Goal: Task Accomplishment & Management: Complete application form

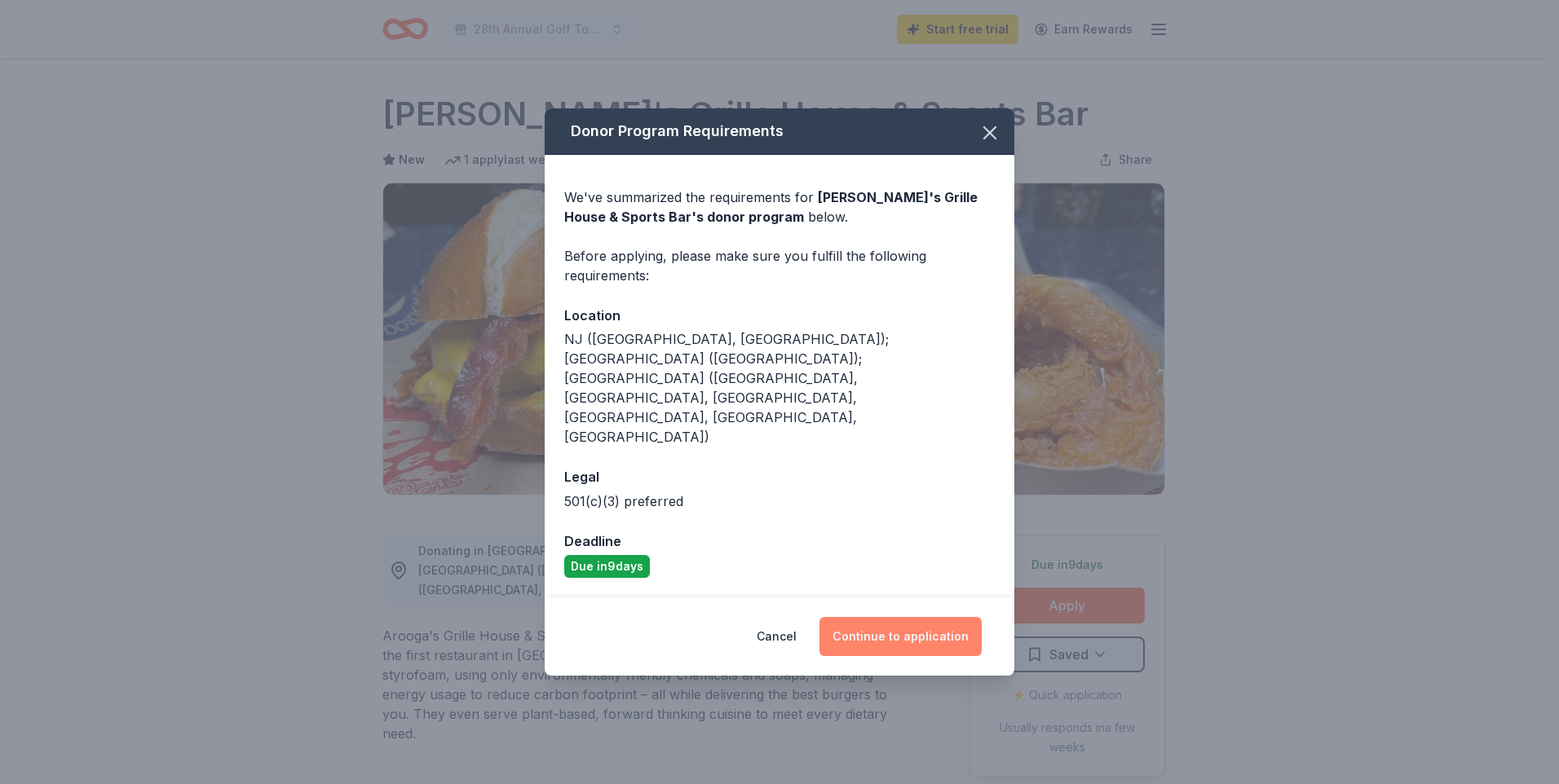
click at [910, 617] on button "Continue to application" at bounding box center [900, 636] width 162 height 39
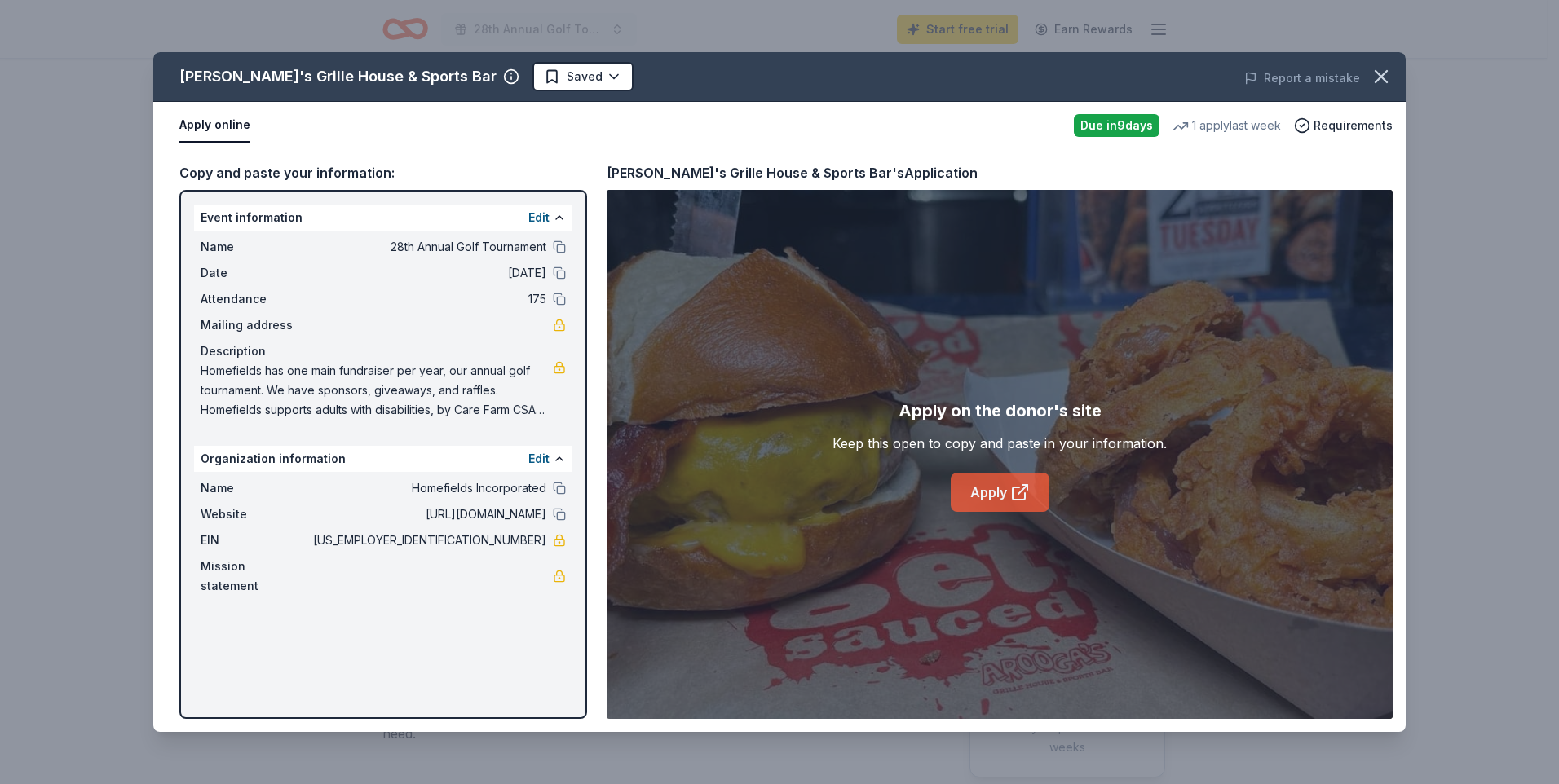
click at [991, 486] on link "Apply" at bounding box center [1000, 493] width 99 height 39
drag, startPoint x: 199, startPoint y: 370, endPoint x: 452, endPoint y: 370, distance: 253.0
click at [449, 371] on div "Name 28th Annual Golf Tournament Date 09/19/25 Attendance 175 Mailing address D…" at bounding box center [383, 328] width 378 height 196
click at [516, 377] on span "Homefields has one main fundraiser per year, our annual golf tournament. We hav…" at bounding box center [376, 391] width 352 height 59
click at [507, 381] on span "Homefields has one main fundraiser per year, our annual golf tournament. We hav…" at bounding box center [376, 391] width 352 height 59
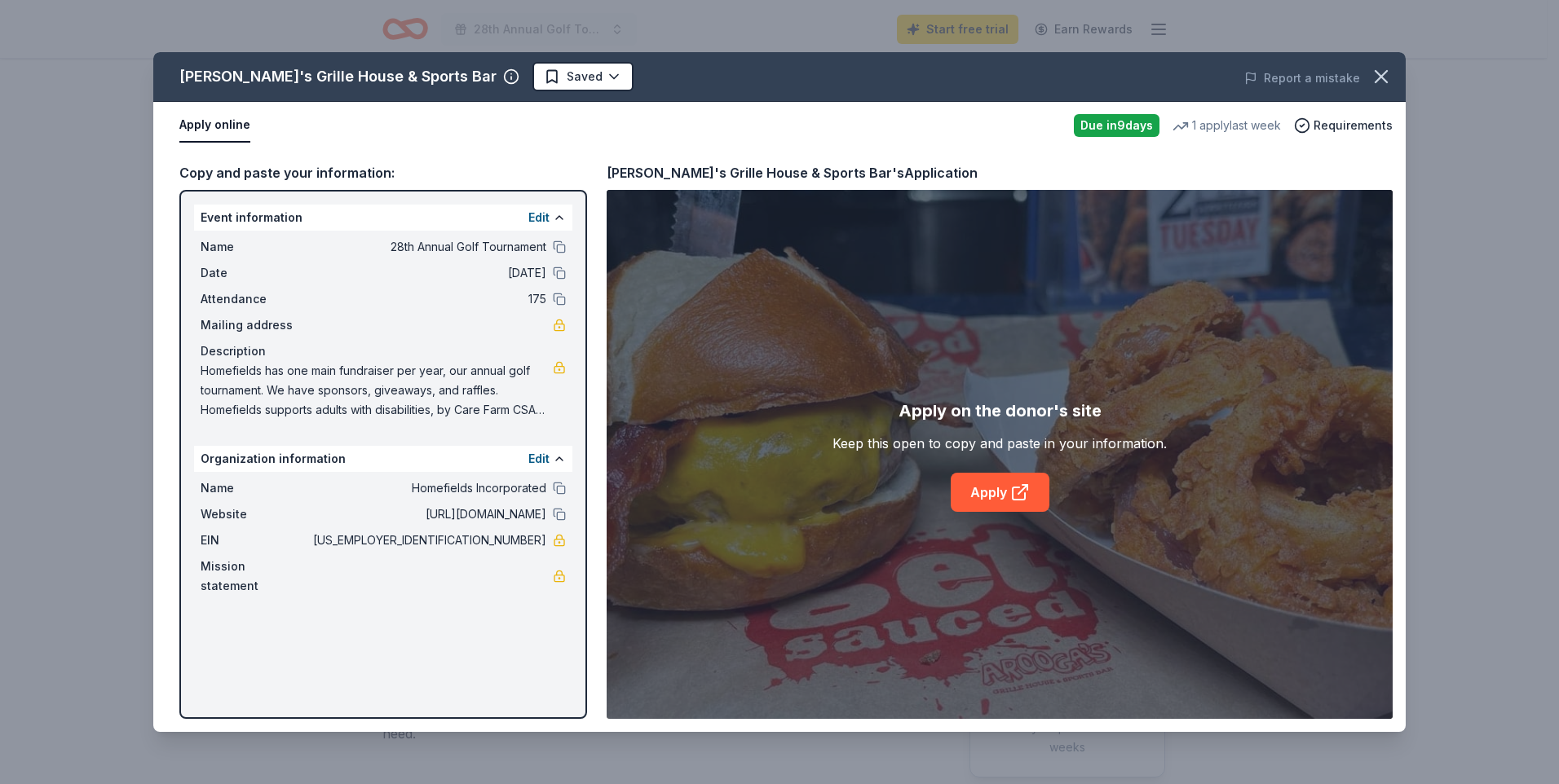
click at [507, 381] on span "Homefields has one main fundraiser per year, our annual golf tournament. We hav…" at bounding box center [376, 391] width 352 height 59
click at [374, 383] on span "Homefields has one main fundraiser per year, our annual golf tournament. We hav…" at bounding box center [376, 391] width 352 height 59
click at [560, 374] on link at bounding box center [559, 368] width 13 height 13
click at [523, 23] on div "Arooga's Grille House & Sports Bar Saved Report a mistake Apply online Due in 9…" at bounding box center [780, 392] width 1559 height 784
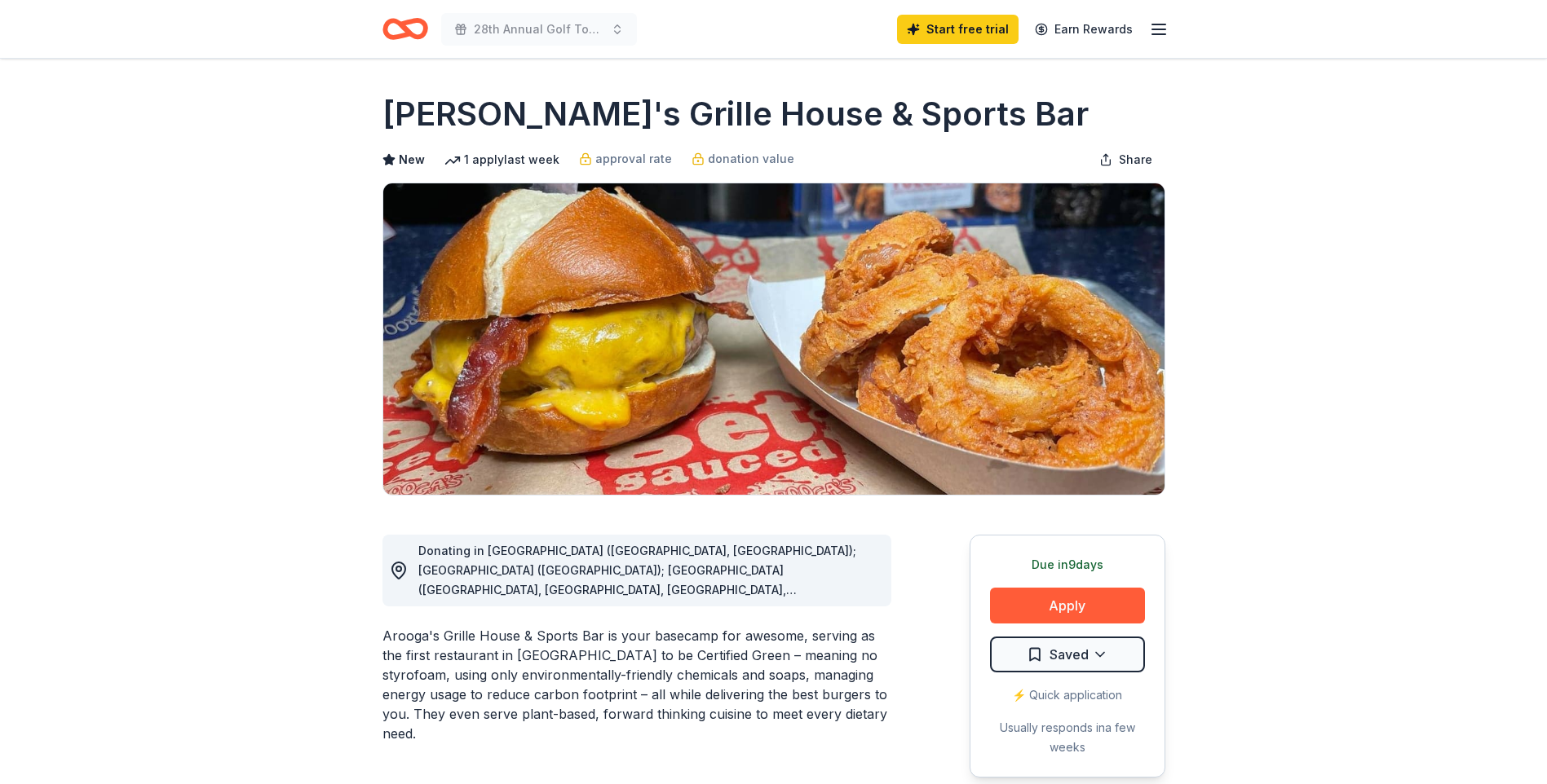
click at [399, 31] on icon "Home" at bounding box center [406, 30] width 46 height 39
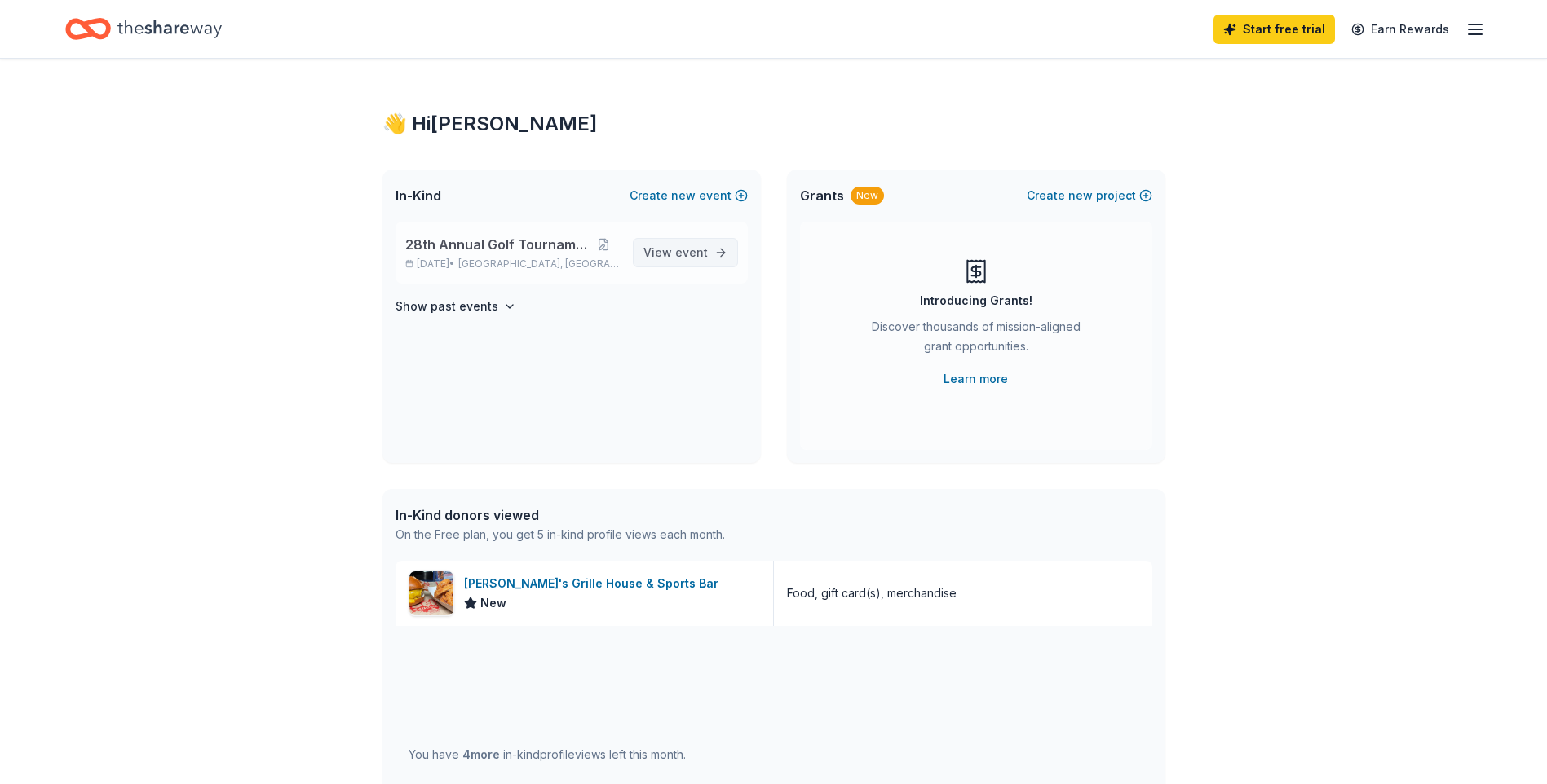
click at [684, 254] on span "event" at bounding box center [691, 252] width 32 height 14
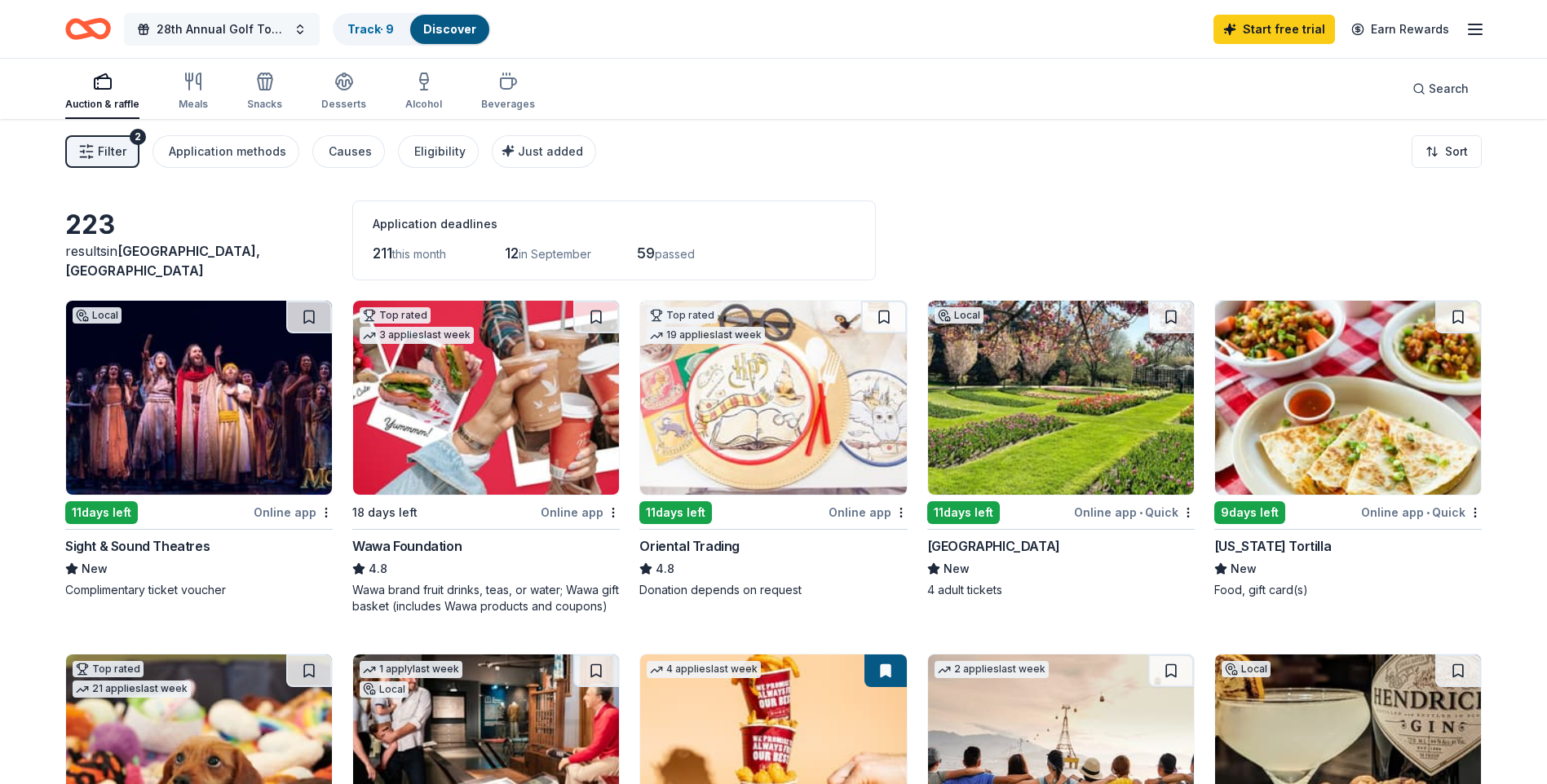
click at [228, 30] on span "28th Annual Golf Tournament" at bounding box center [221, 29] width 130 height 19
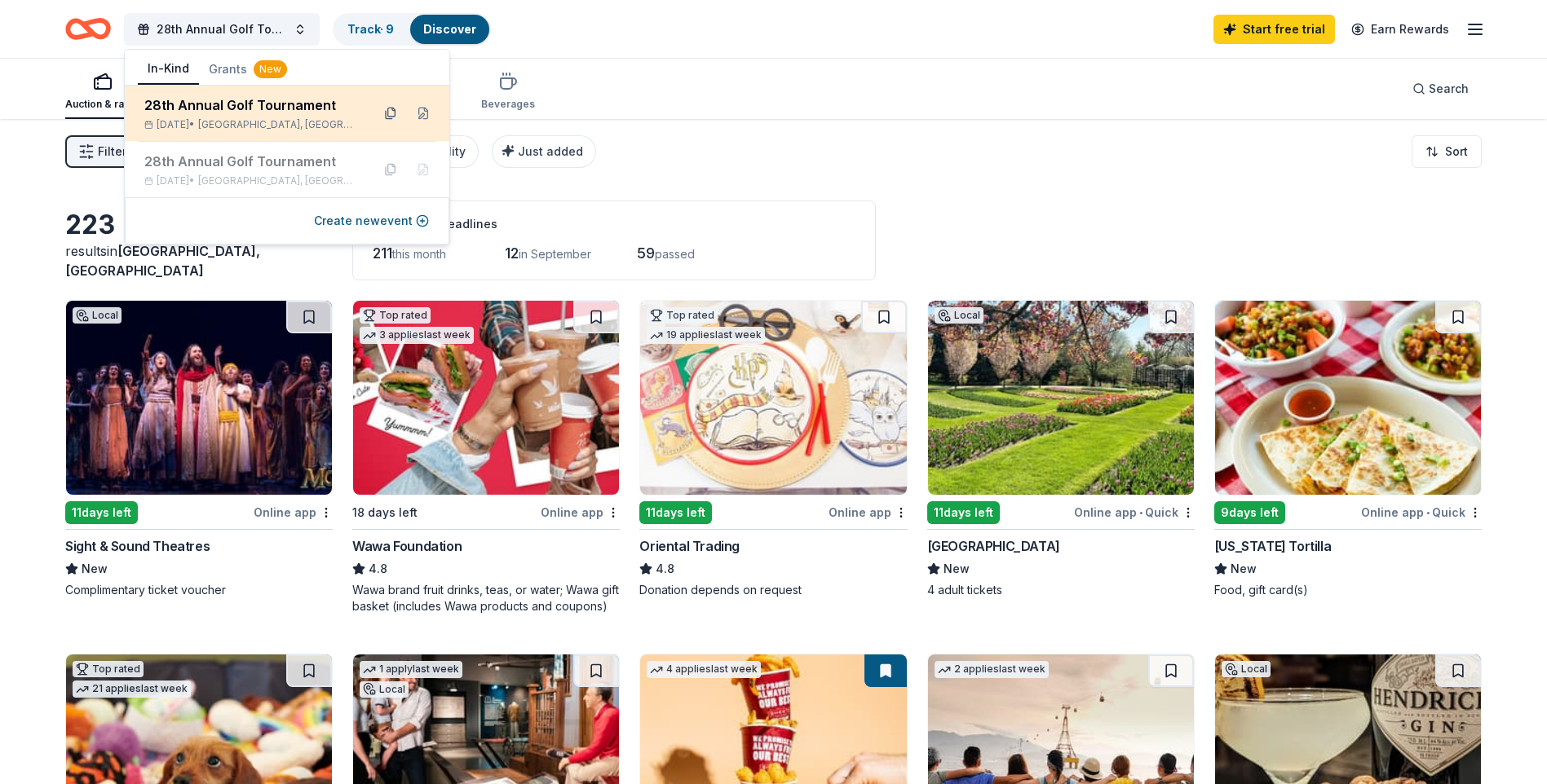
click at [393, 113] on button at bounding box center [390, 113] width 26 height 26
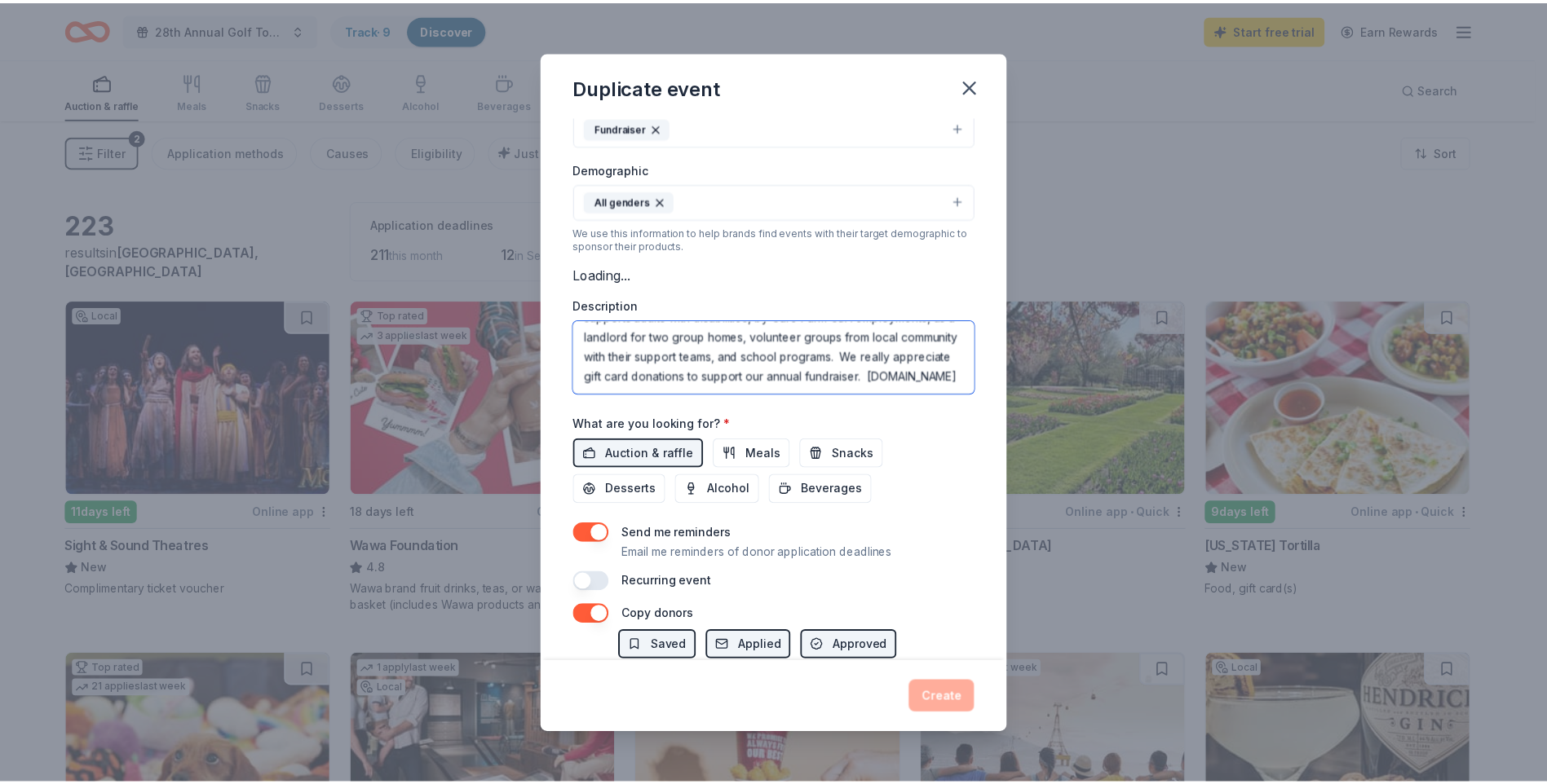
scroll to position [78, 0]
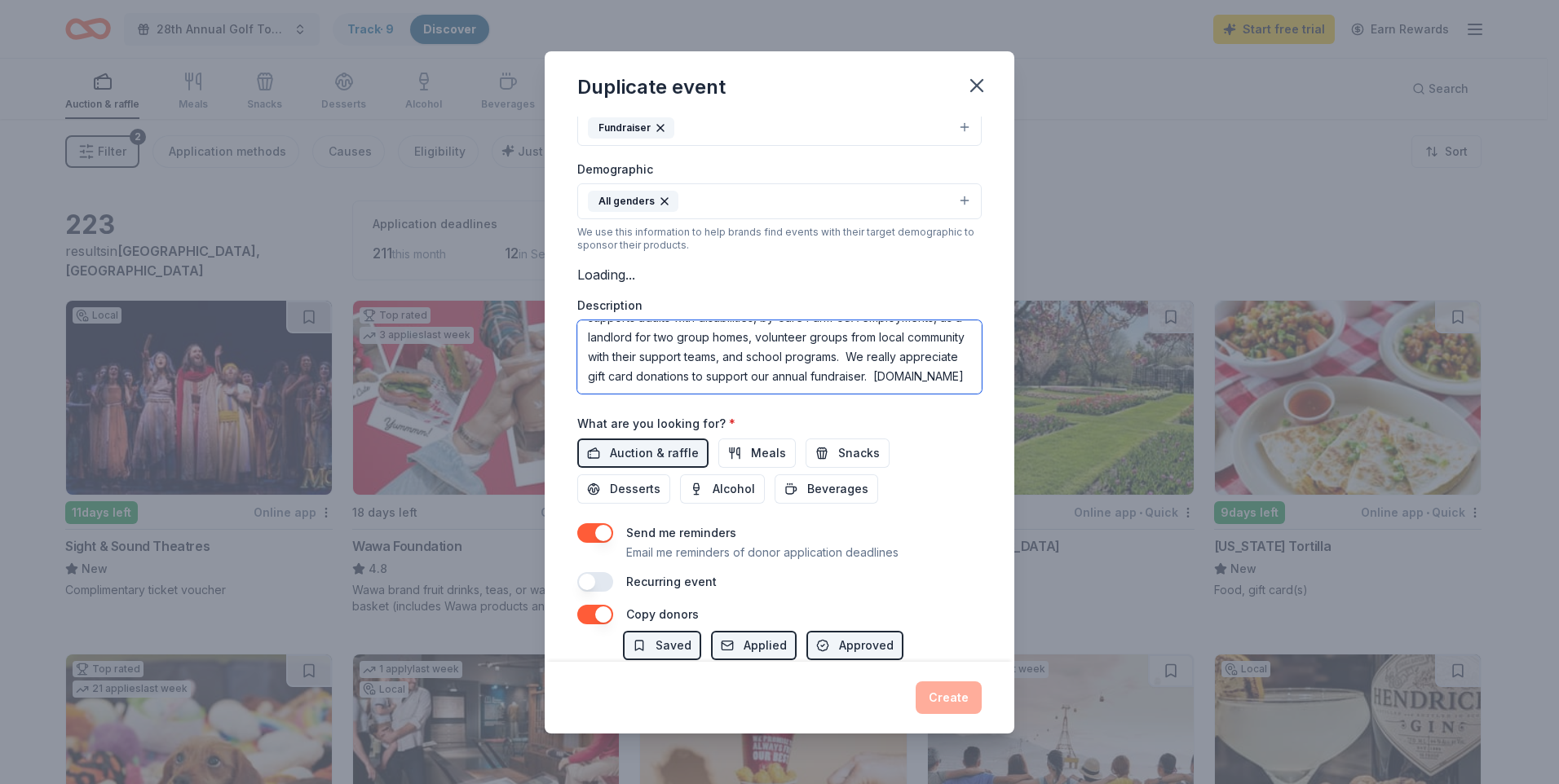
drag, startPoint x: 587, startPoint y: 339, endPoint x: 939, endPoint y: 385, distance: 355.0
click at [939, 385] on textarea "Homefields has one main fundraiser per year, our annual golf tournament. We hav…" at bounding box center [780, 357] width 404 height 74
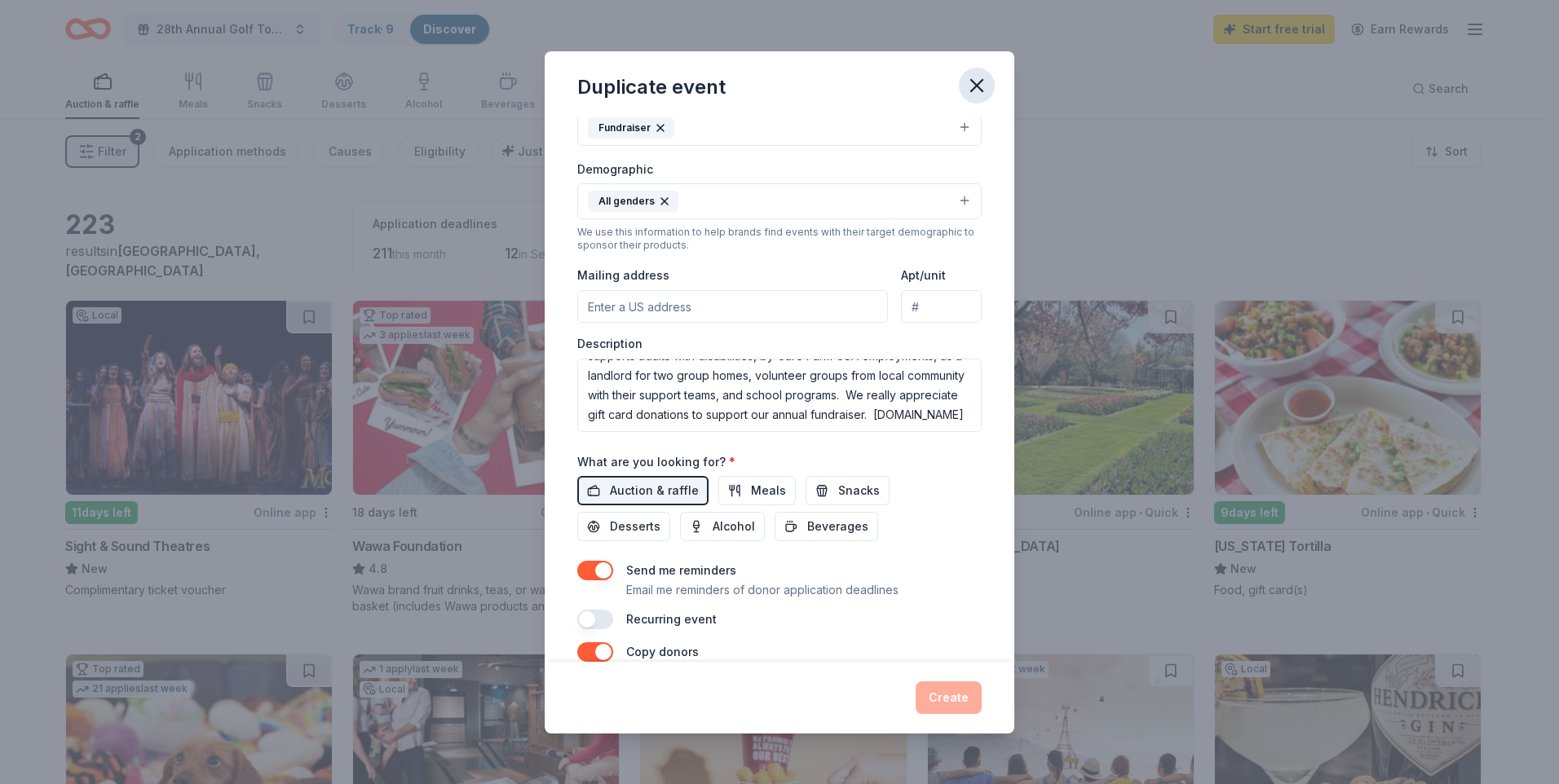
click at [978, 86] on icon "button" at bounding box center [977, 86] width 11 height 11
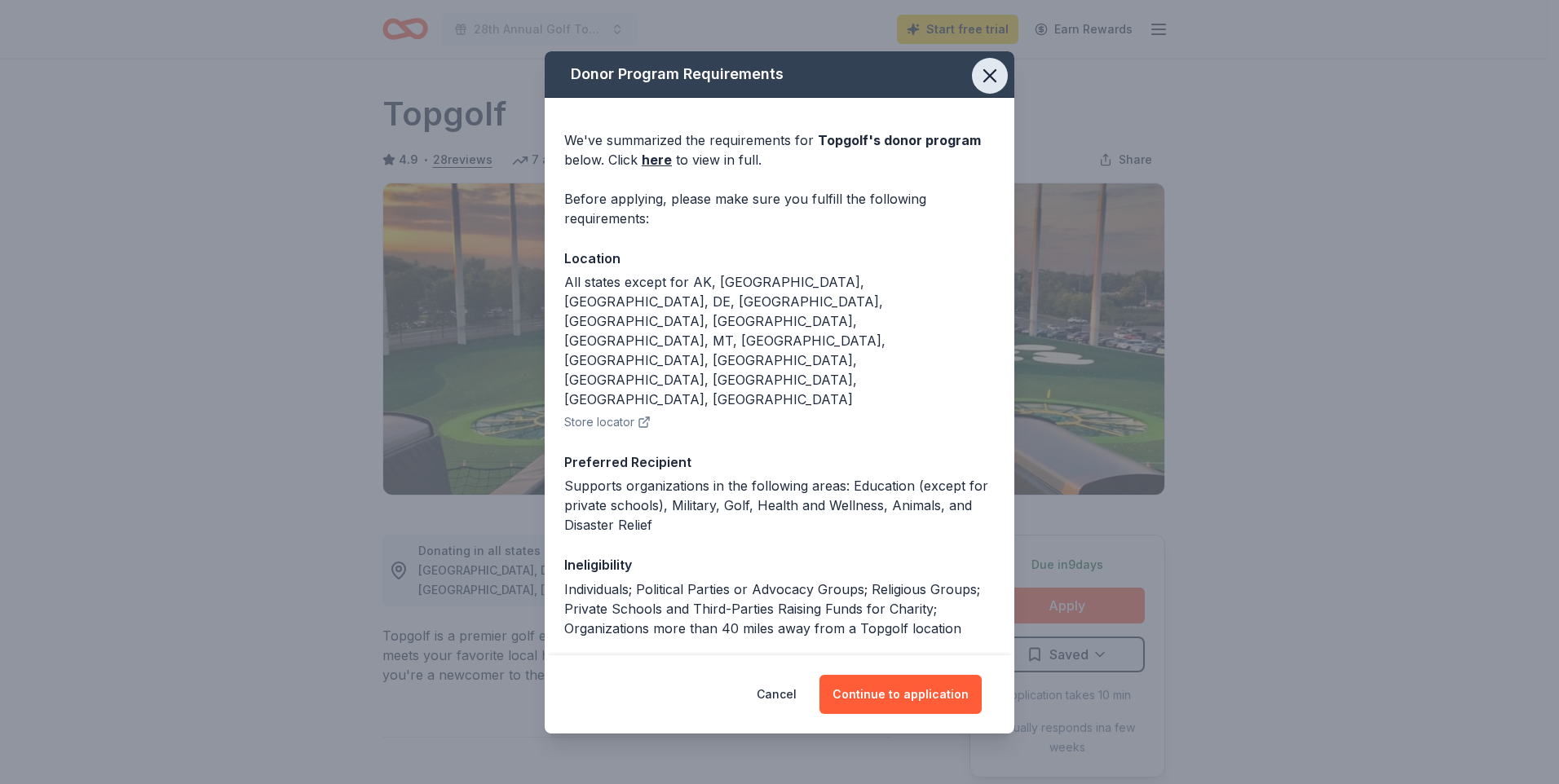
click at [984, 76] on icon "button" at bounding box center [990, 76] width 11 height 11
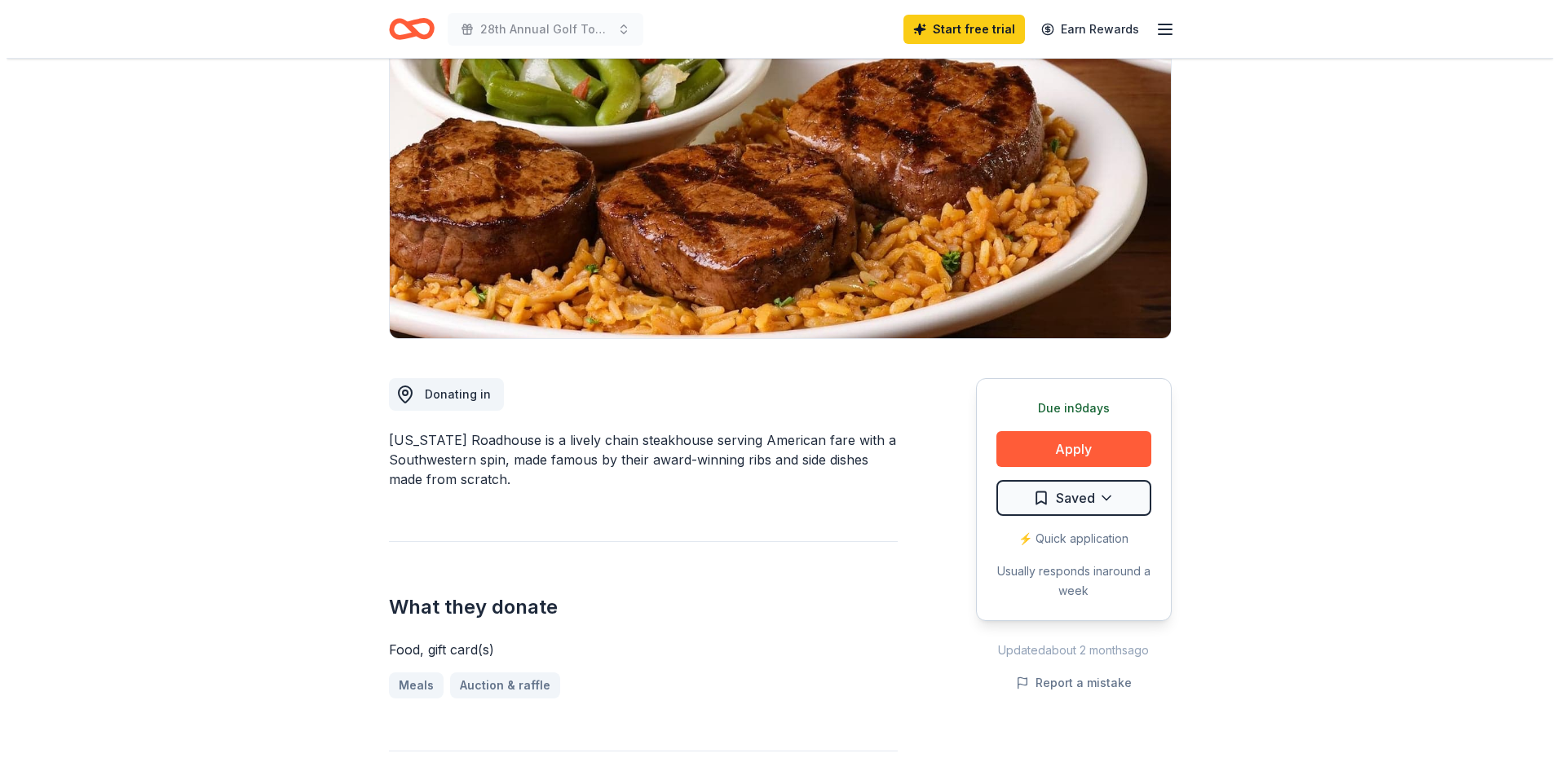
scroll to position [163, 0]
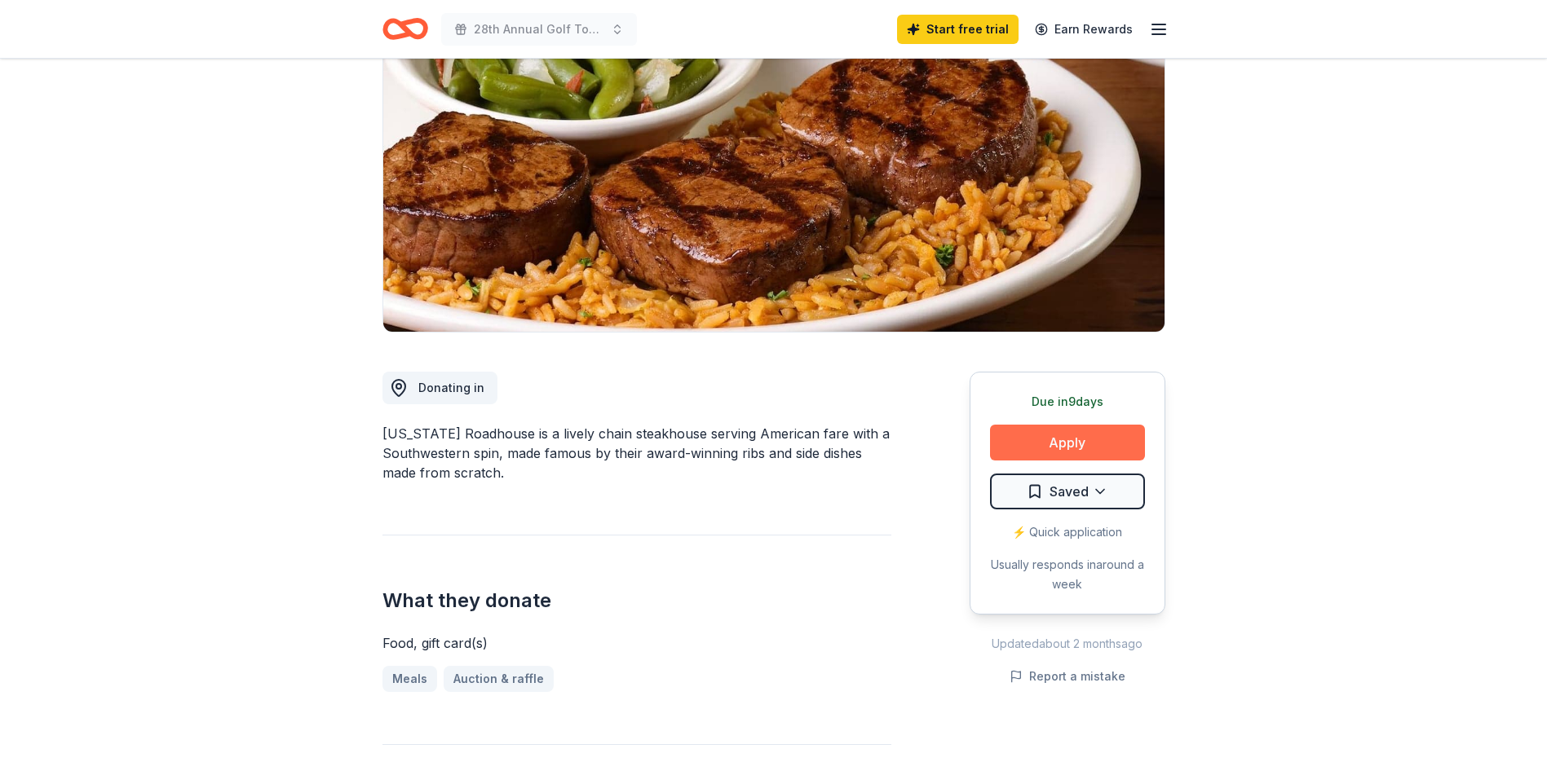
click at [1071, 437] on button "Apply" at bounding box center [1067, 443] width 155 height 36
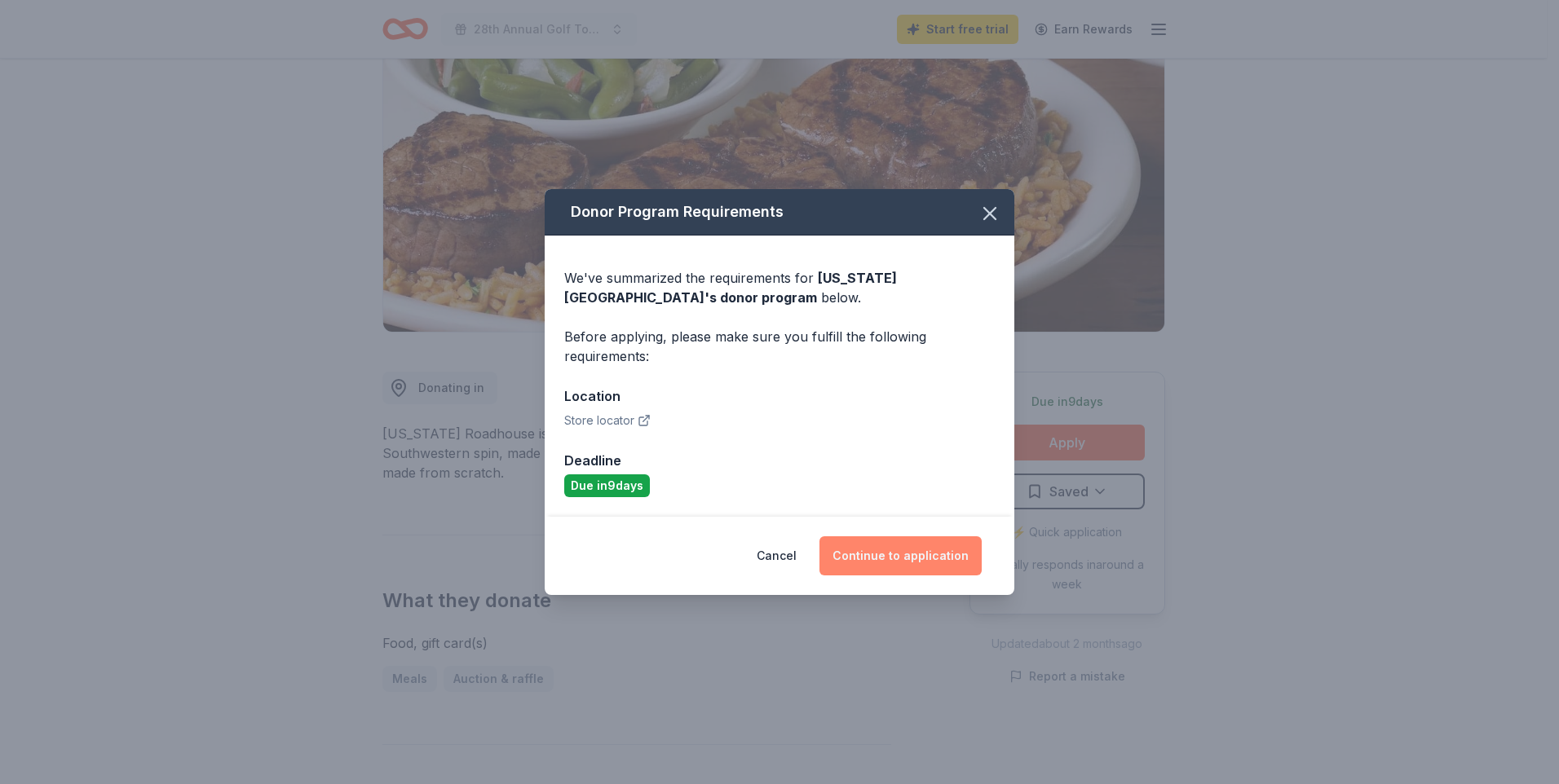
click at [915, 553] on button "Continue to application" at bounding box center [900, 556] width 162 height 39
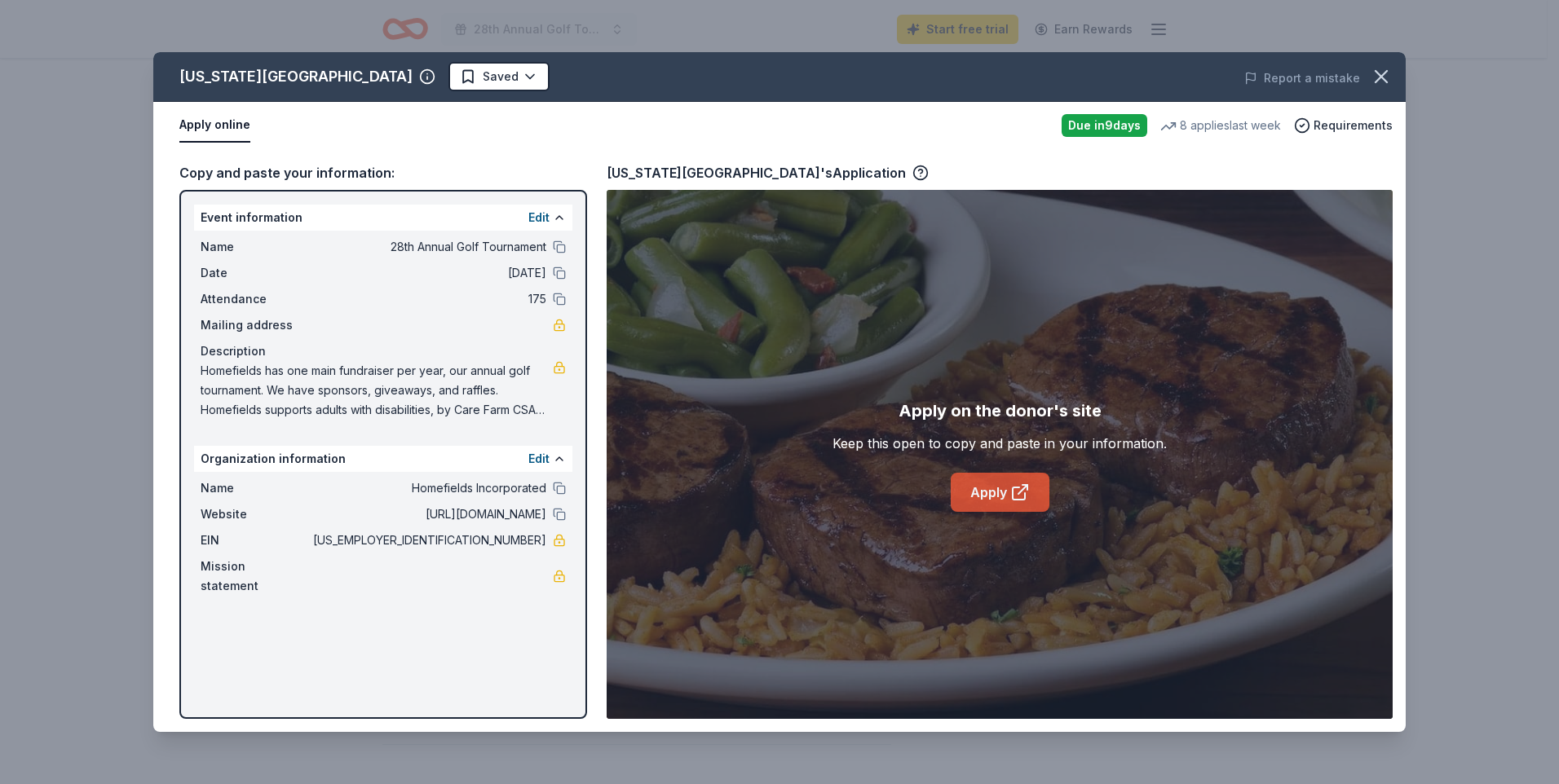
click at [1001, 486] on link "Apply" at bounding box center [1000, 493] width 99 height 39
click at [1324, 123] on span "Requirements" at bounding box center [1353, 125] width 79 height 19
click at [997, 490] on link "Apply" at bounding box center [1000, 493] width 99 height 39
click at [222, 128] on button "Apply online" at bounding box center [214, 125] width 71 height 34
click at [1219, 128] on div "8 applies last week" at bounding box center [1220, 125] width 121 height 19
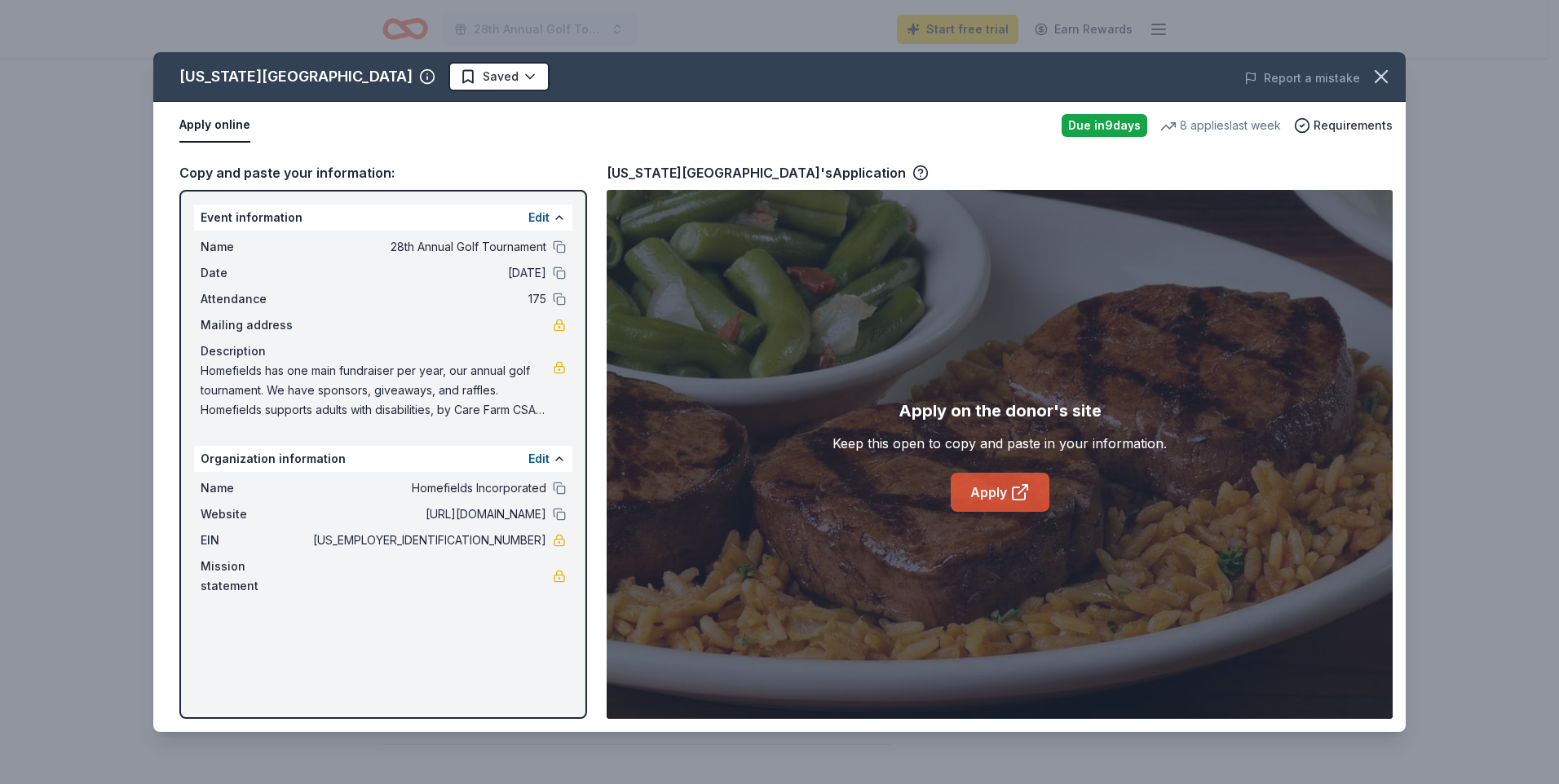
click at [982, 492] on link "Apply" at bounding box center [1000, 493] width 99 height 39
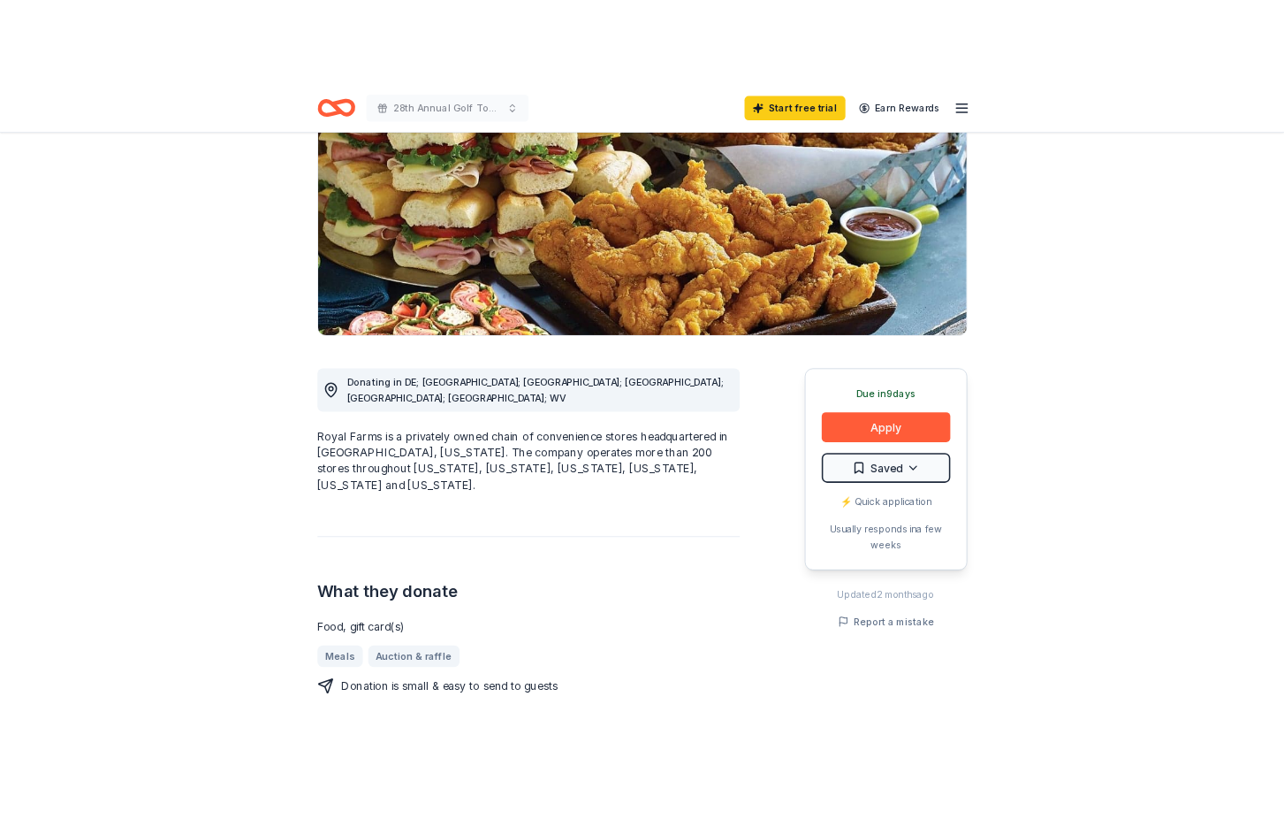
scroll to position [265, 0]
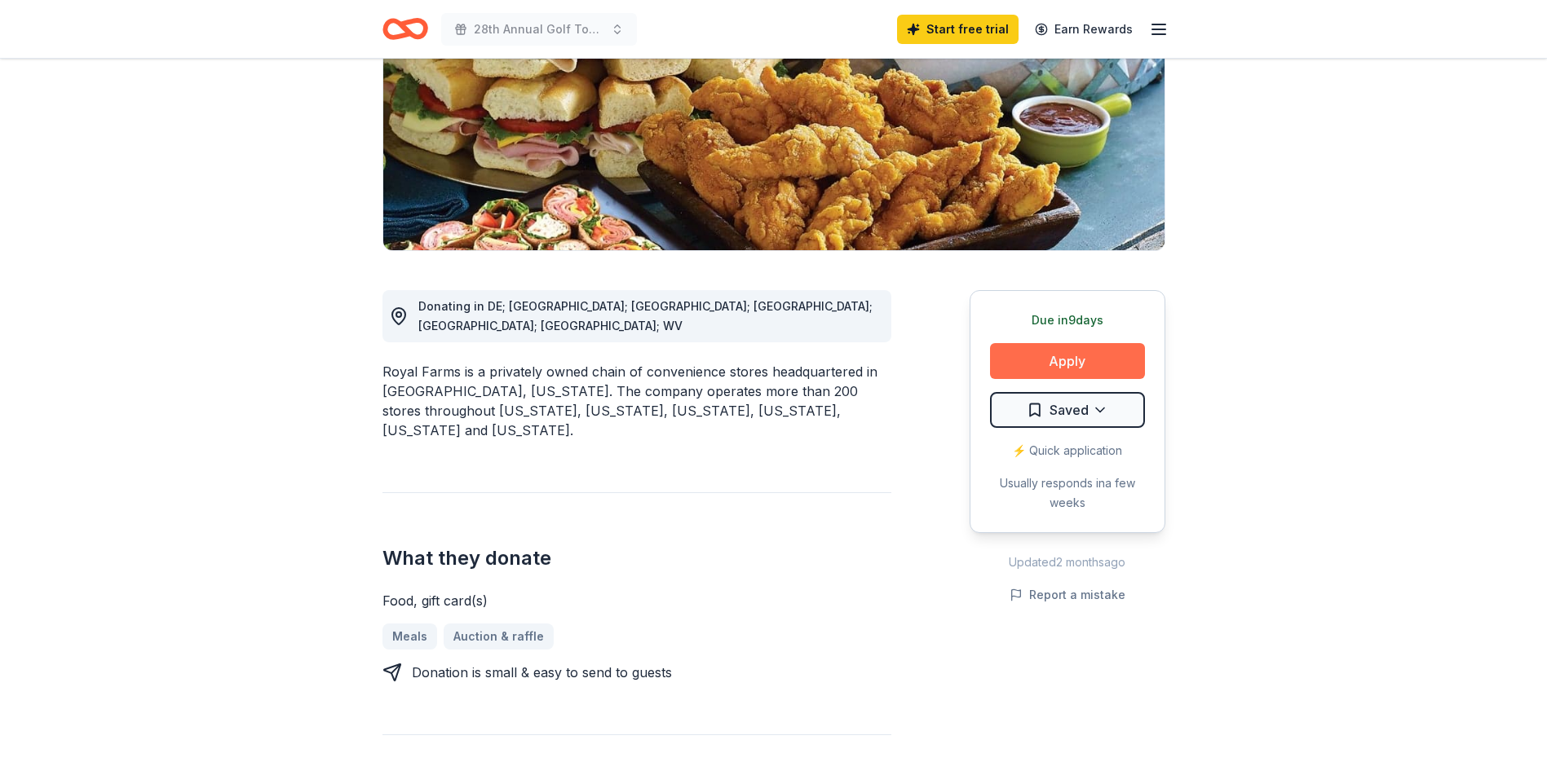
click at [1061, 354] on button "Apply" at bounding box center [1067, 361] width 155 height 36
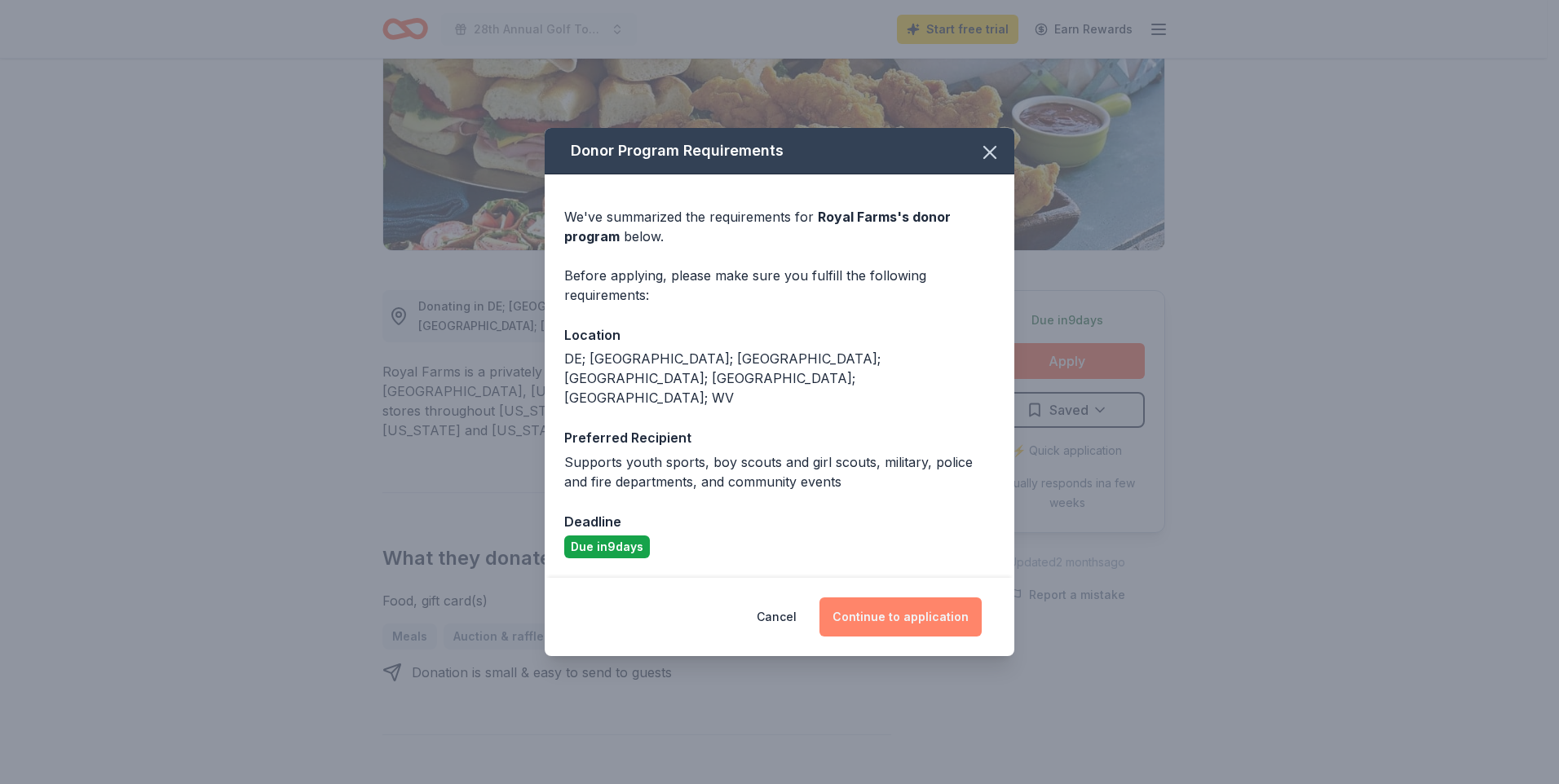
click at [902, 606] on button "Continue to application" at bounding box center [900, 617] width 162 height 39
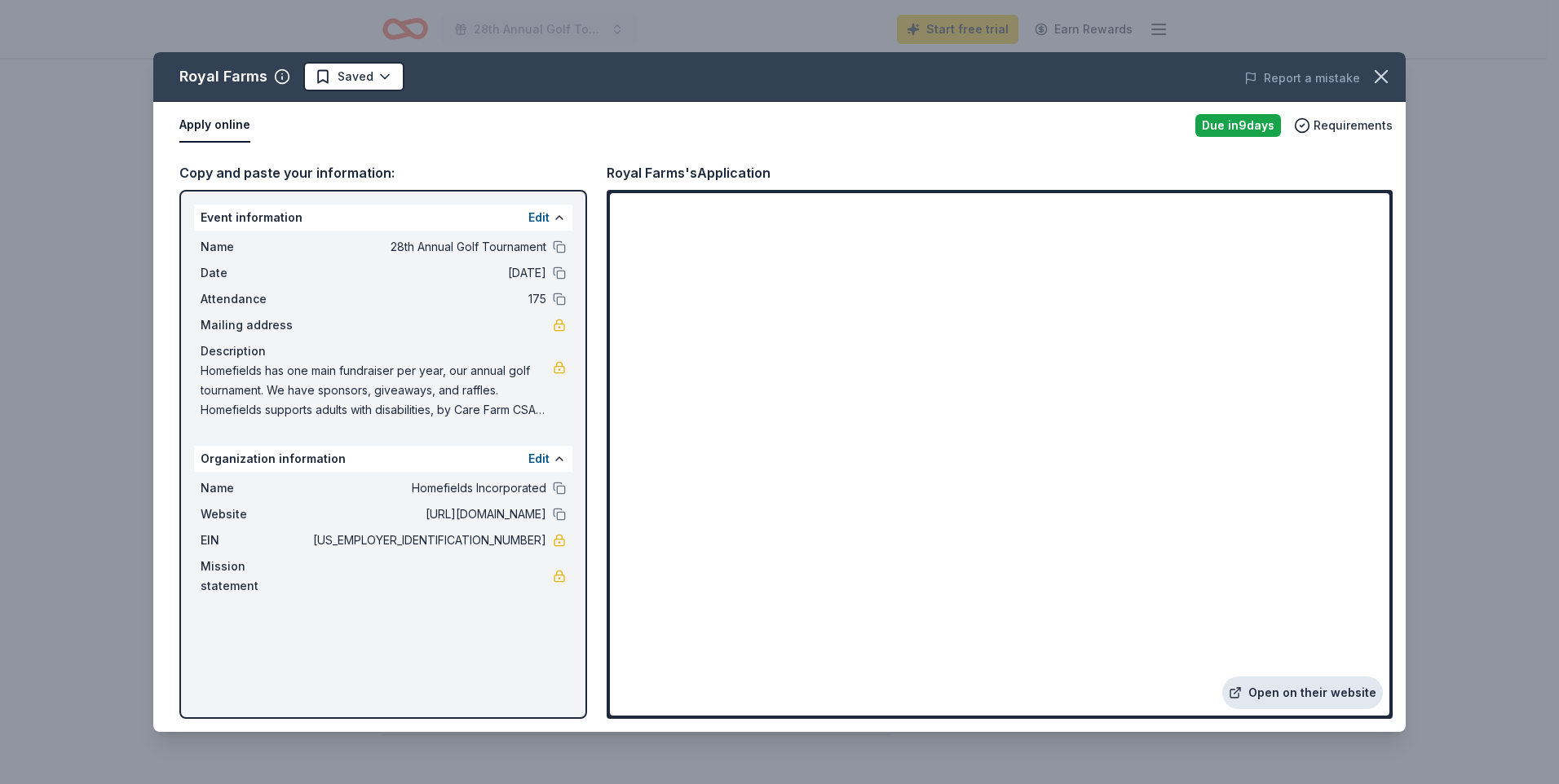
click at [1299, 688] on link "Open on their website" at bounding box center [1303, 693] width 161 height 32
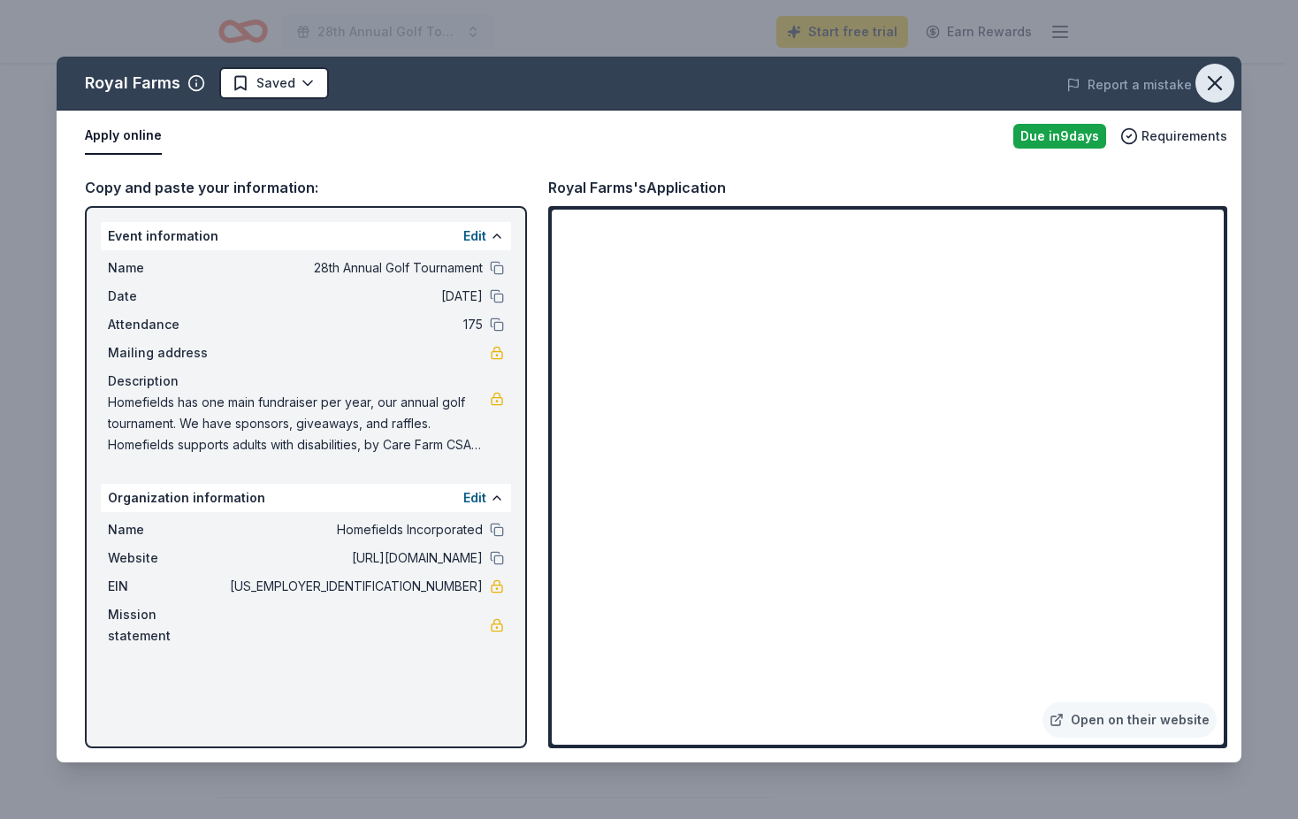
click at [1208, 82] on icon "button" at bounding box center [1214, 83] width 25 height 25
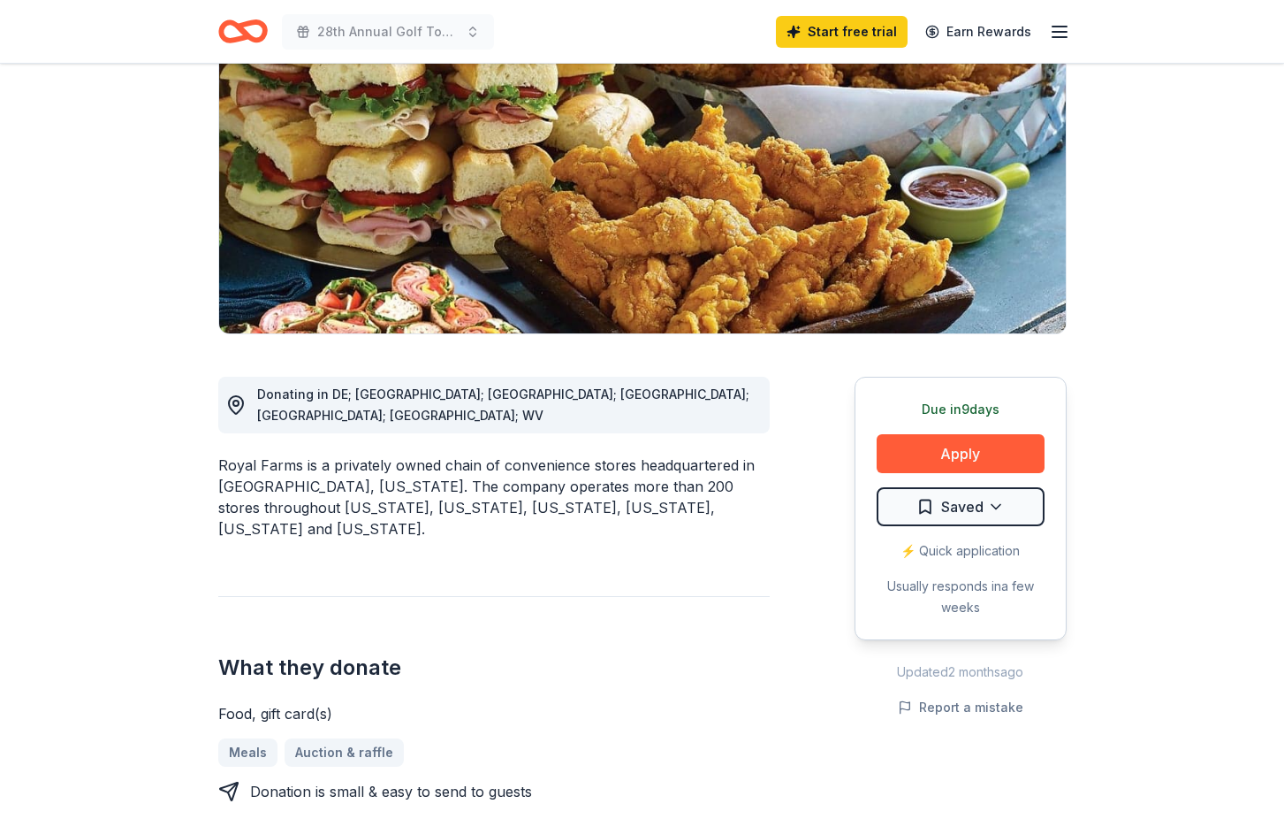
scroll to position [0, 0]
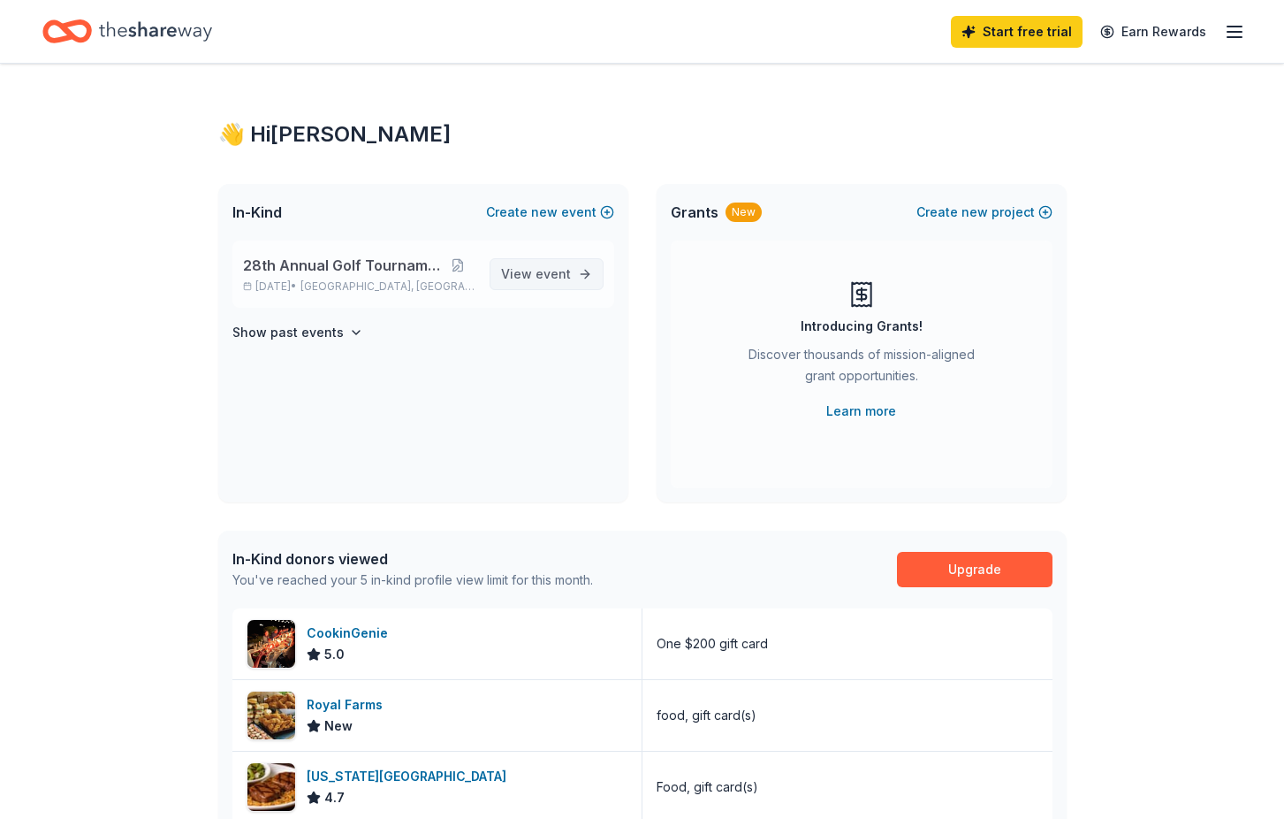
click at [530, 276] on span "View event" at bounding box center [536, 273] width 70 height 21
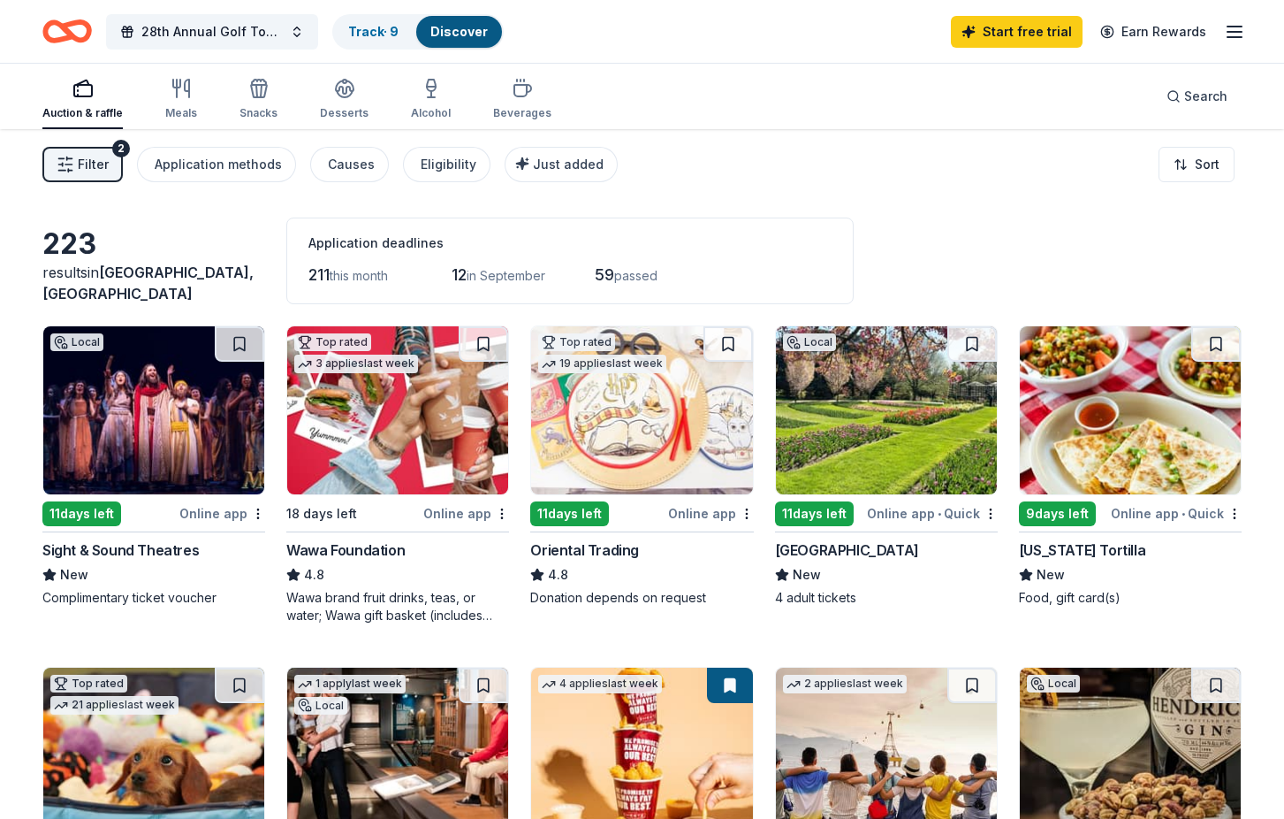
click at [632, 275] on span "passed" at bounding box center [635, 275] width 43 height 15
click at [184, 95] on icon "button" at bounding box center [181, 88] width 21 height 21
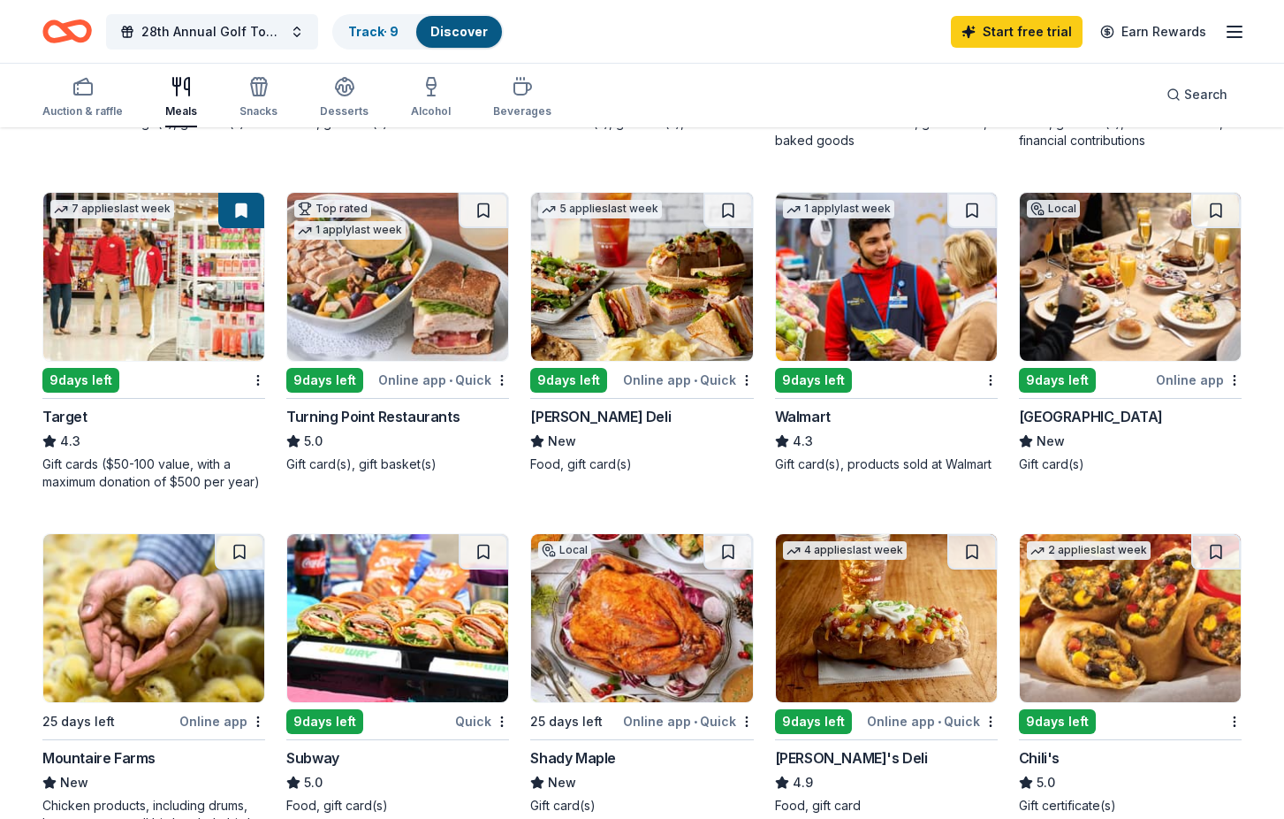
scroll to position [619, 0]
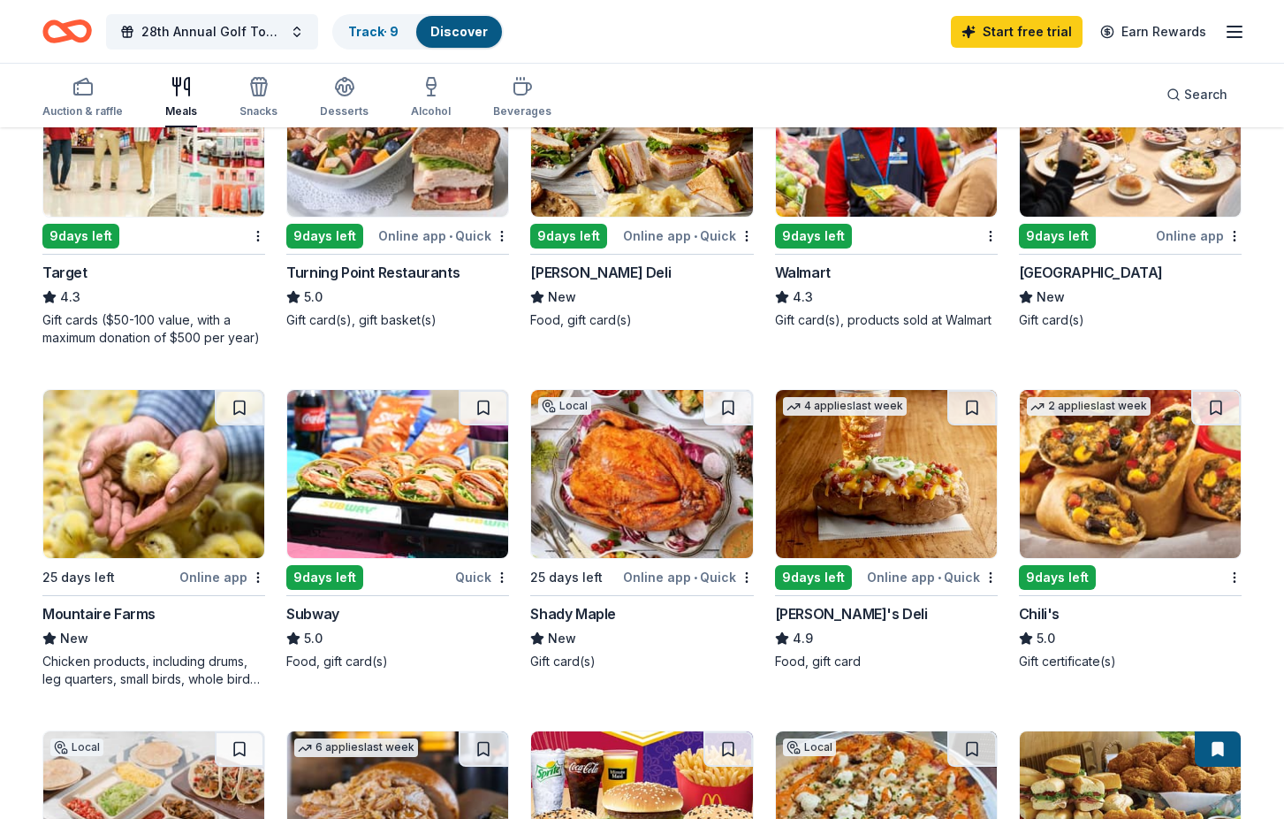
click at [414, 505] on img at bounding box center [397, 474] width 221 height 168
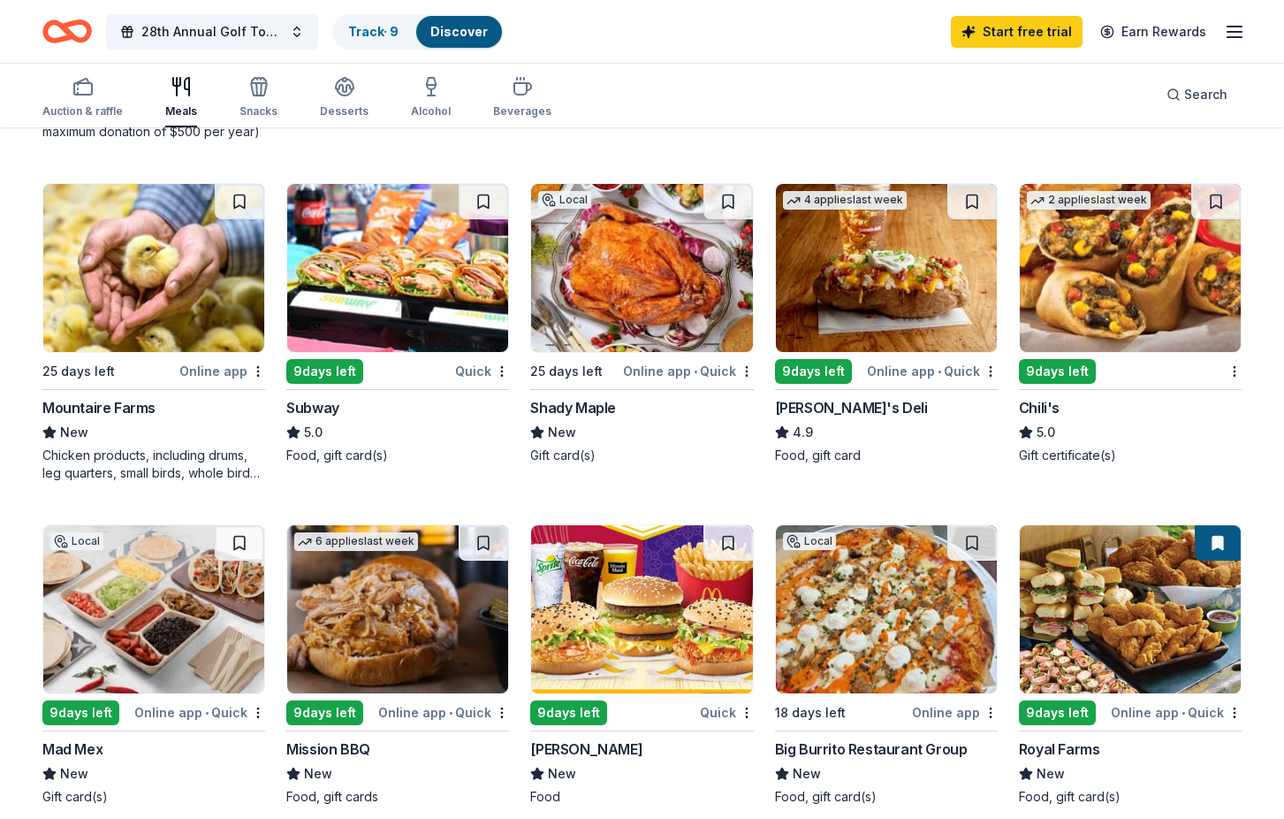
scroll to position [884, 0]
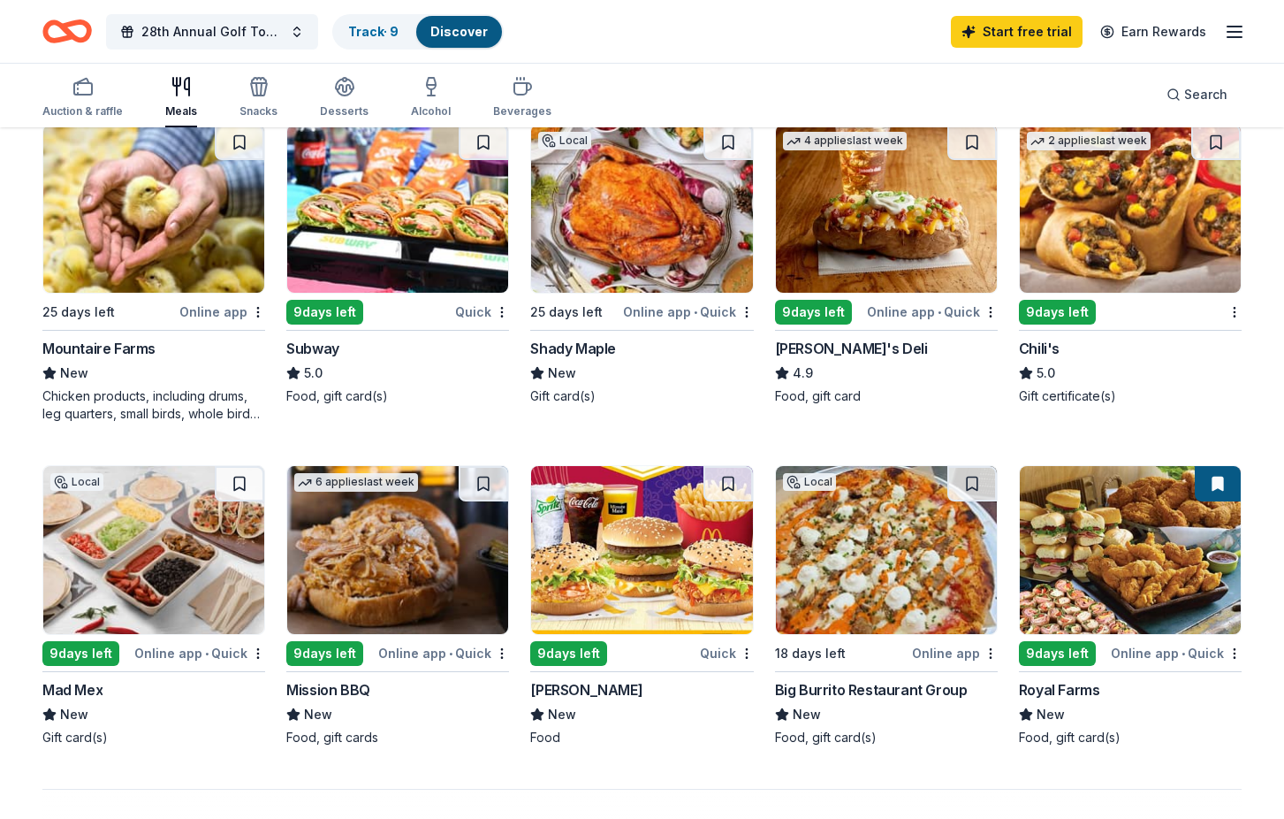
click at [1117, 234] on img at bounding box center [1130, 209] width 221 height 168
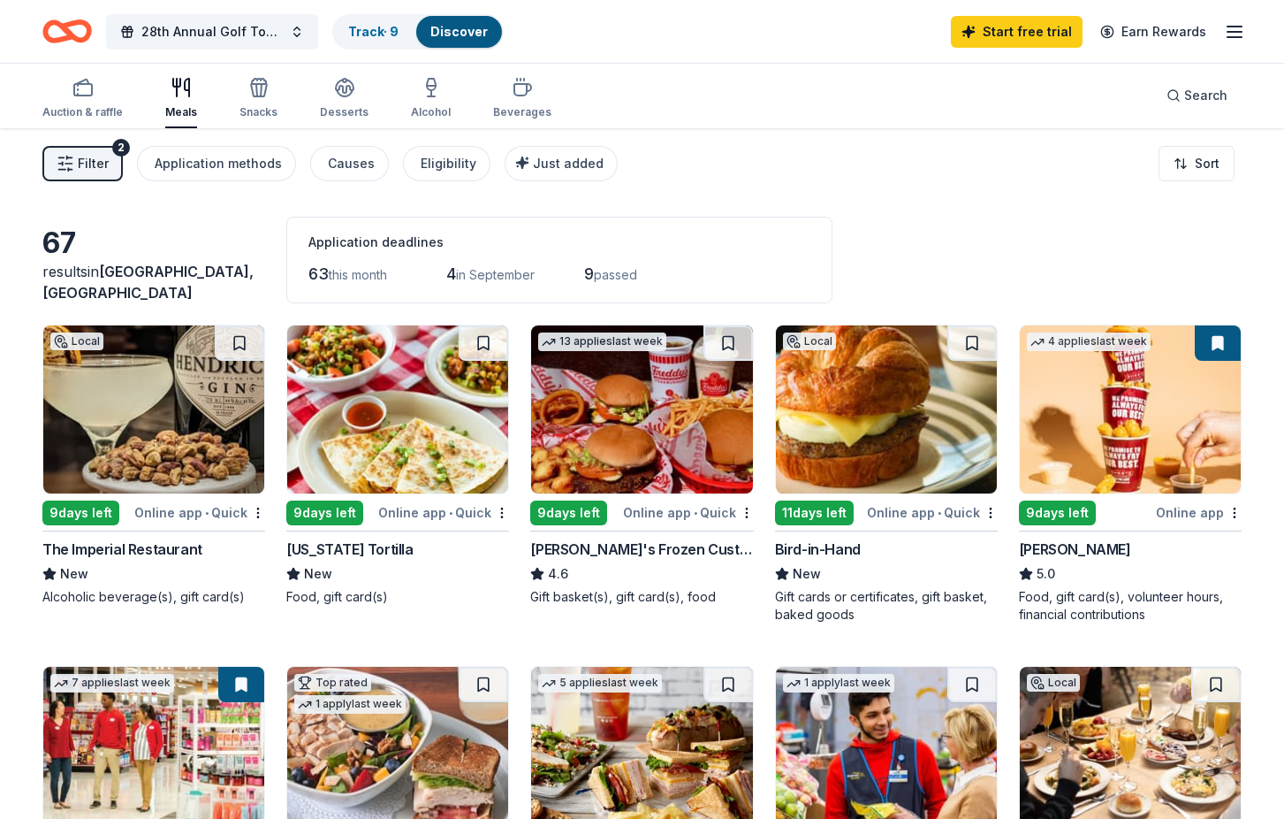
scroll to position [0, 0]
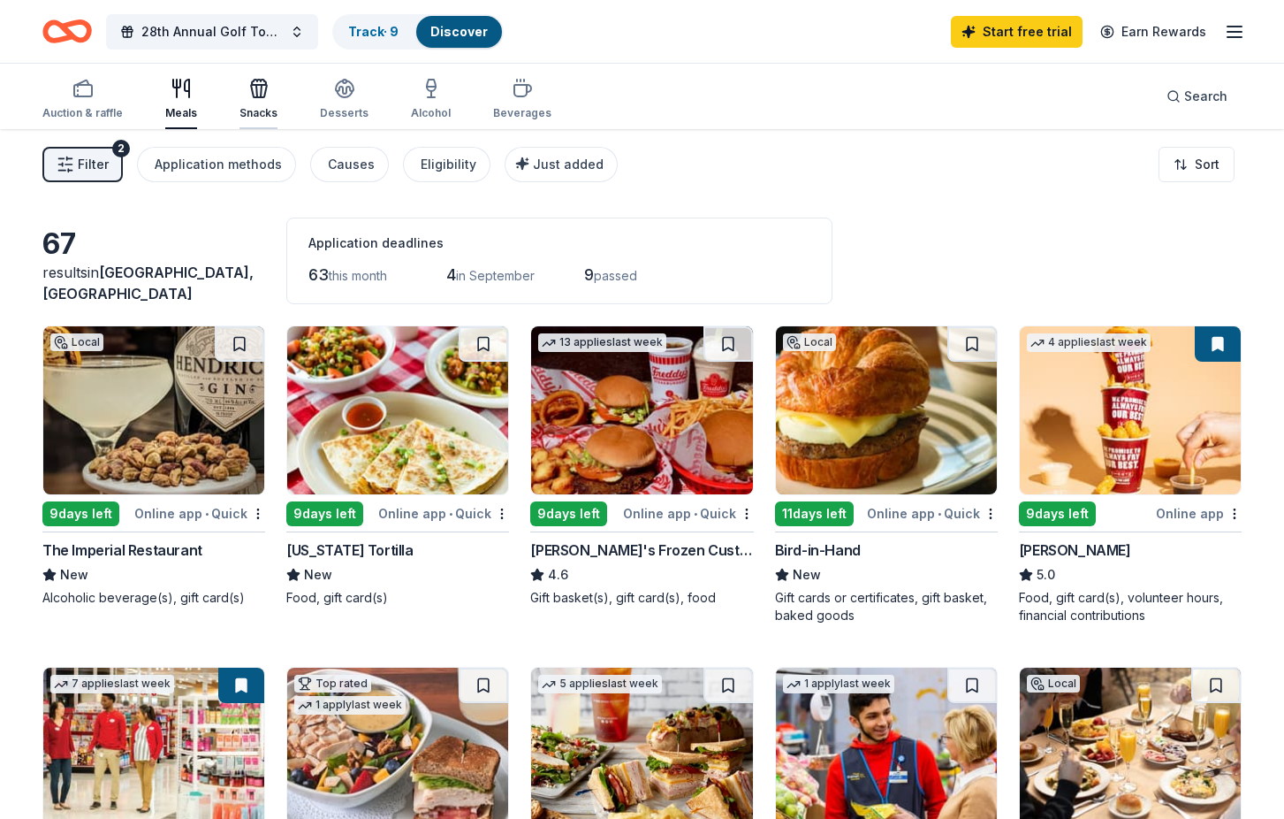
click at [261, 89] on icon "button" at bounding box center [261, 91] width 1 height 12
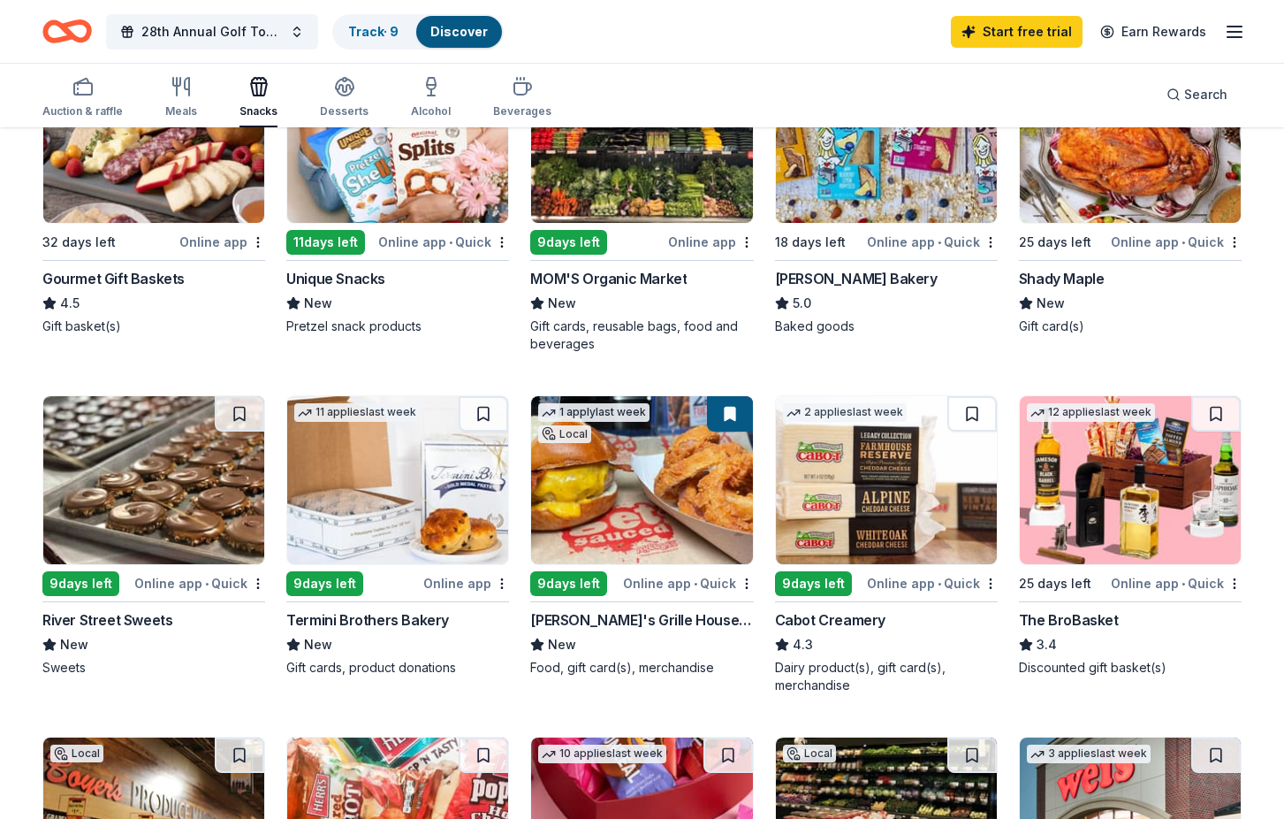
scroll to position [619, 0]
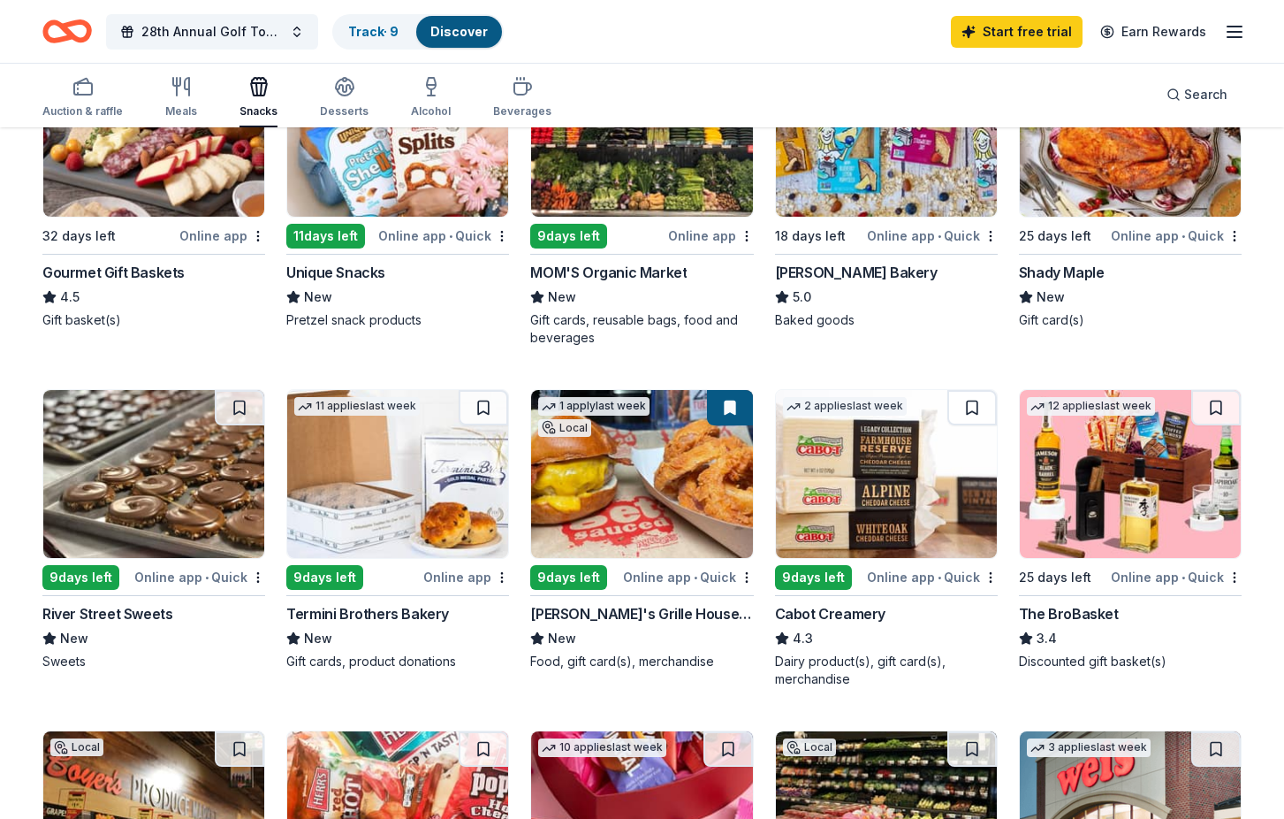
click at [1136, 234] on div "Online app • Quick" at bounding box center [1176, 236] width 131 height 22
click at [1131, 177] on img at bounding box center [1130, 133] width 221 height 168
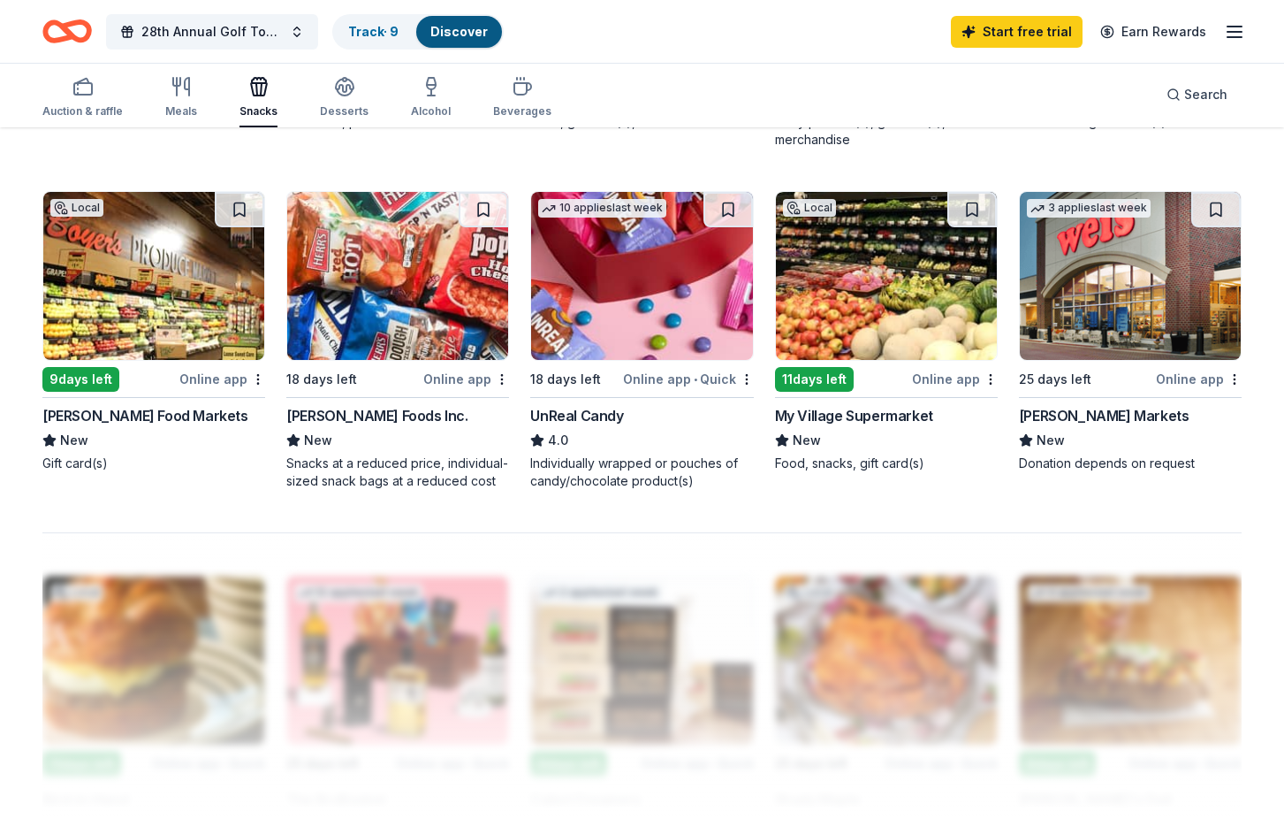
scroll to position [1238, 0]
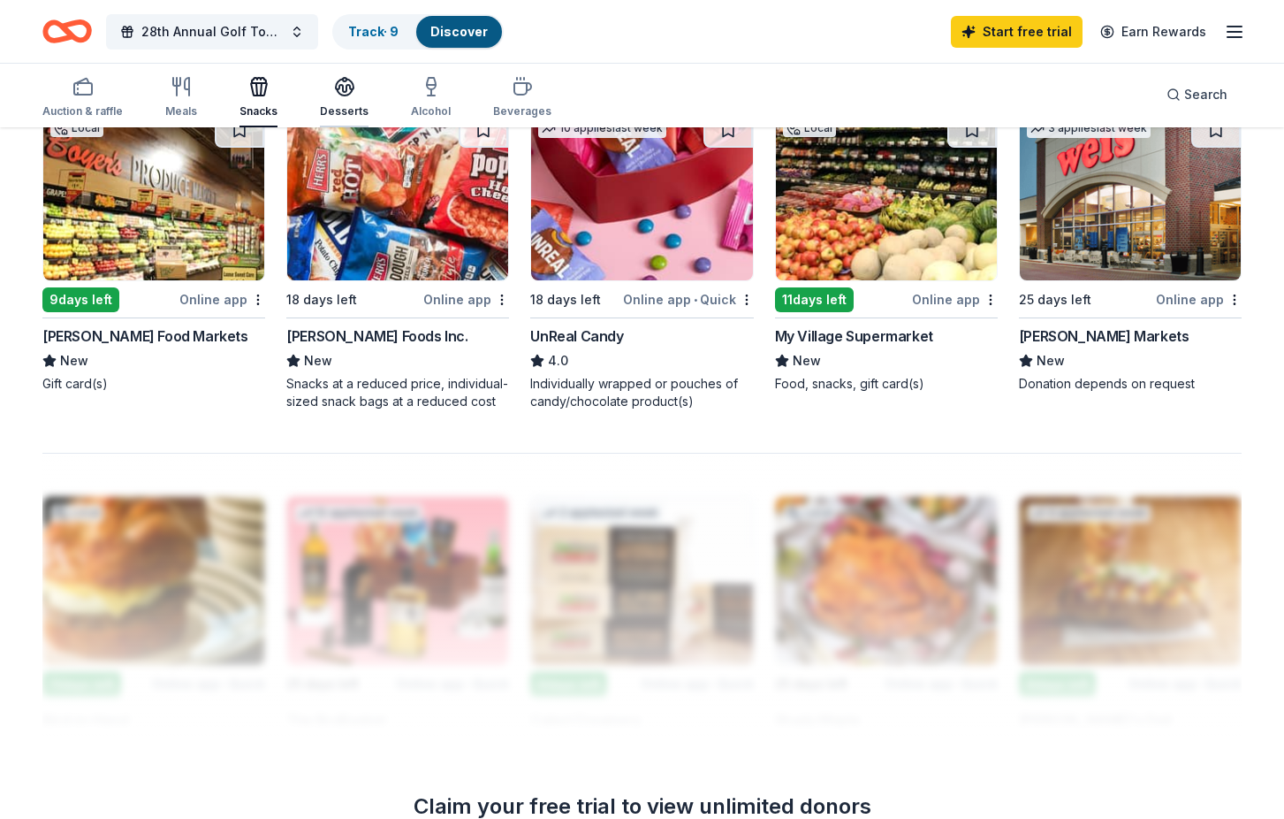
click at [339, 99] on div "Desserts" at bounding box center [344, 97] width 49 height 42
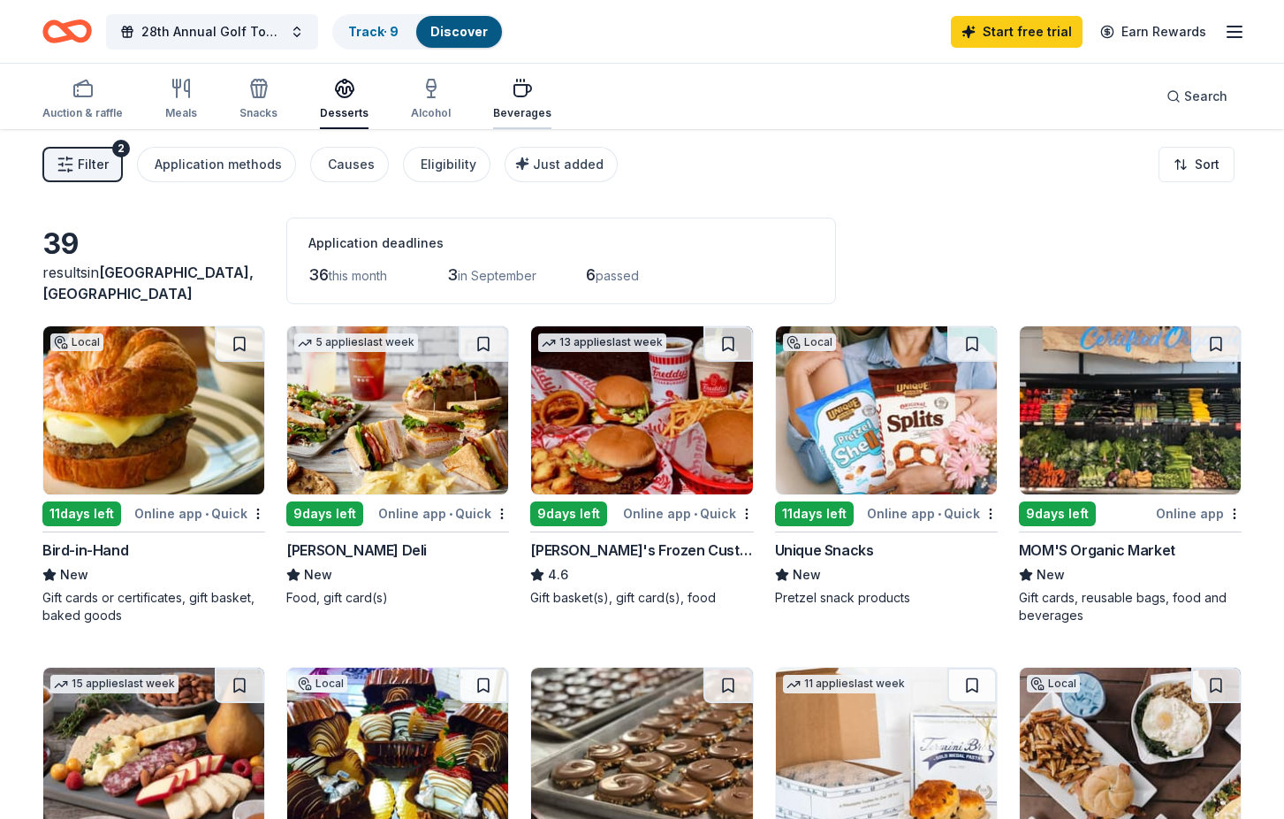
click at [516, 102] on div "Beverages" at bounding box center [522, 99] width 58 height 42
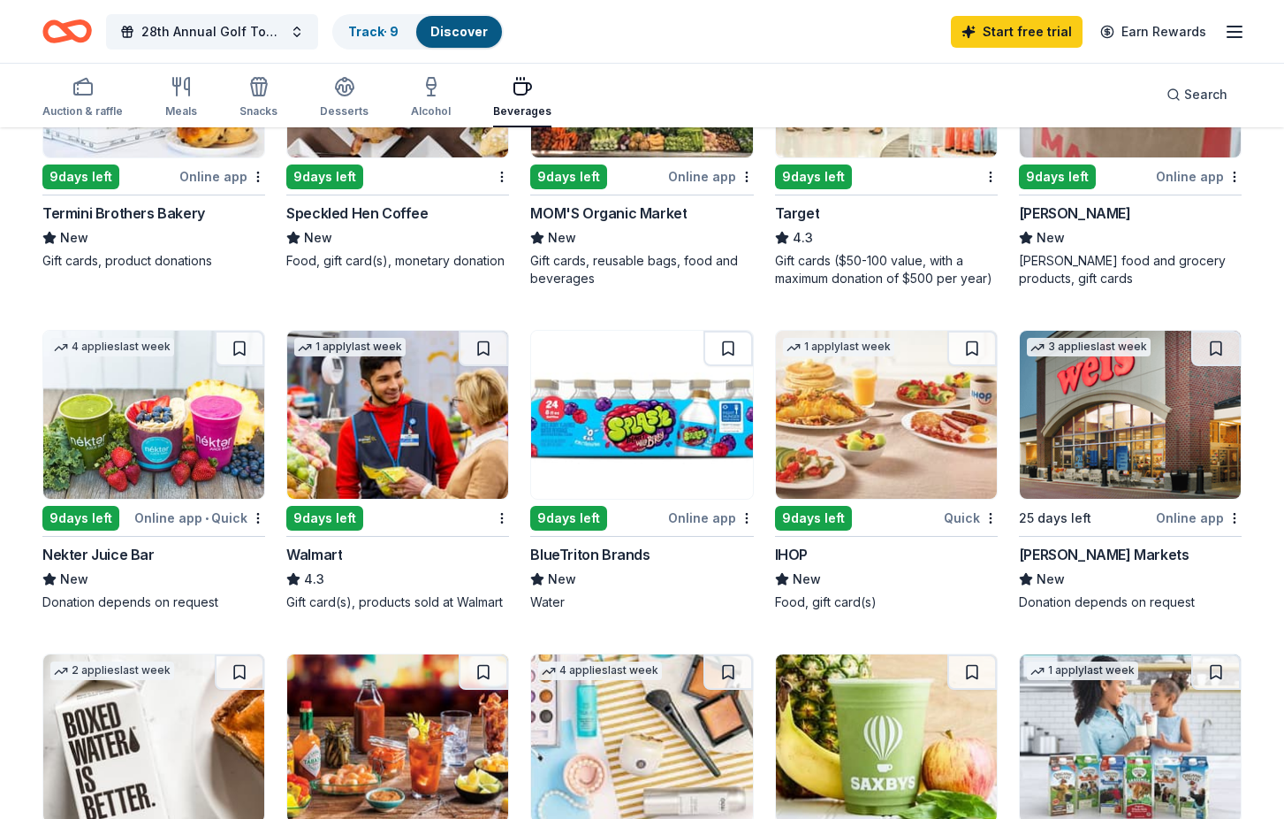
scroll to position [707, 0]
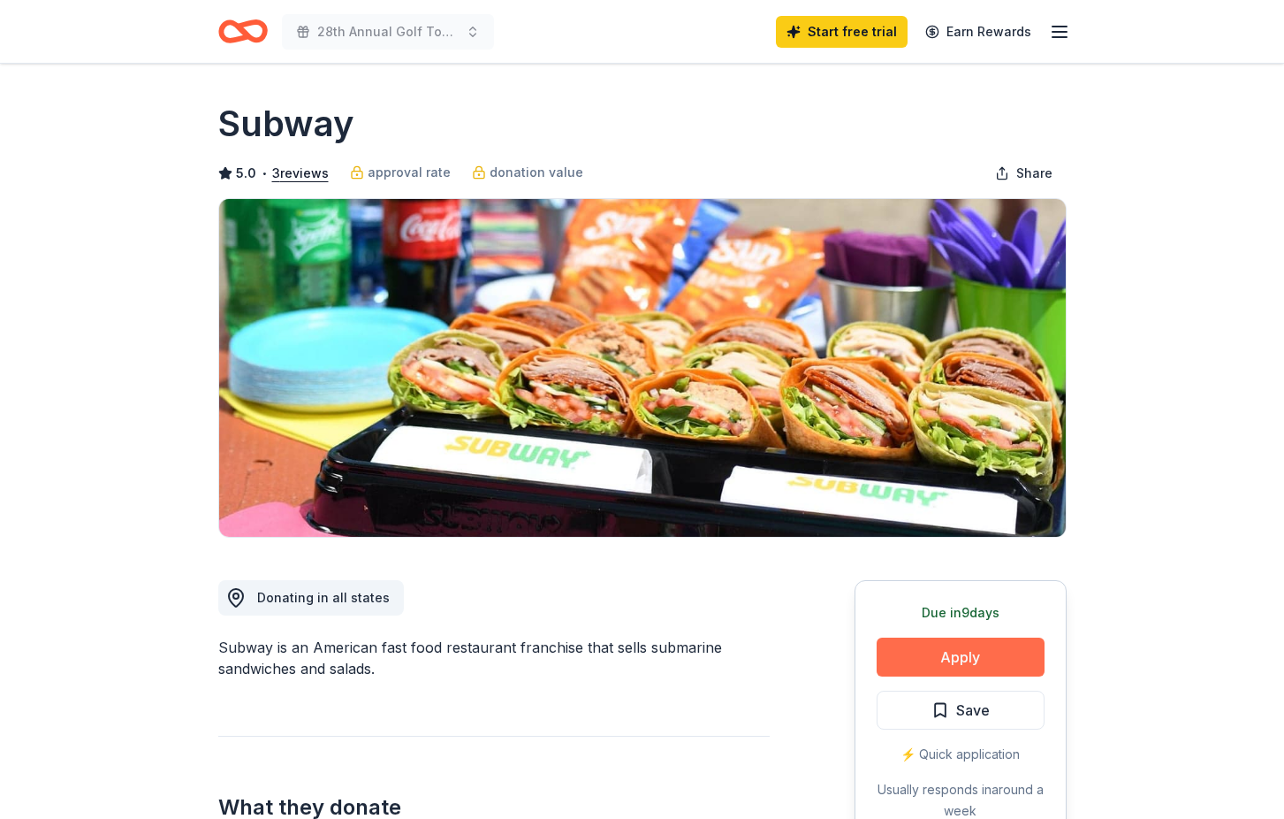
click at [967, 656] on button "Apply" at bounding box center [961, 656] width 168 height 39
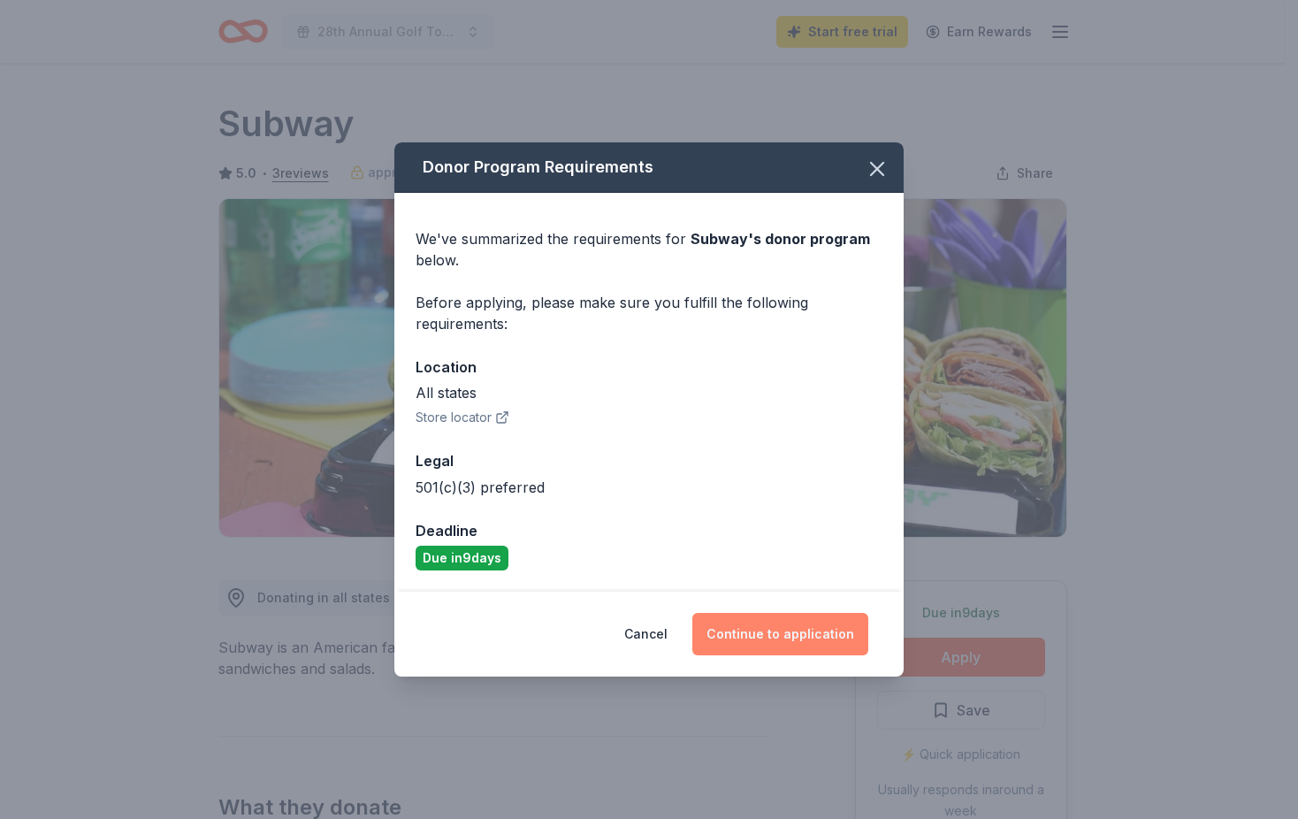
click at [758, 635] on button "Continue to application" at bounding box center [780, 634] width 176 height 42
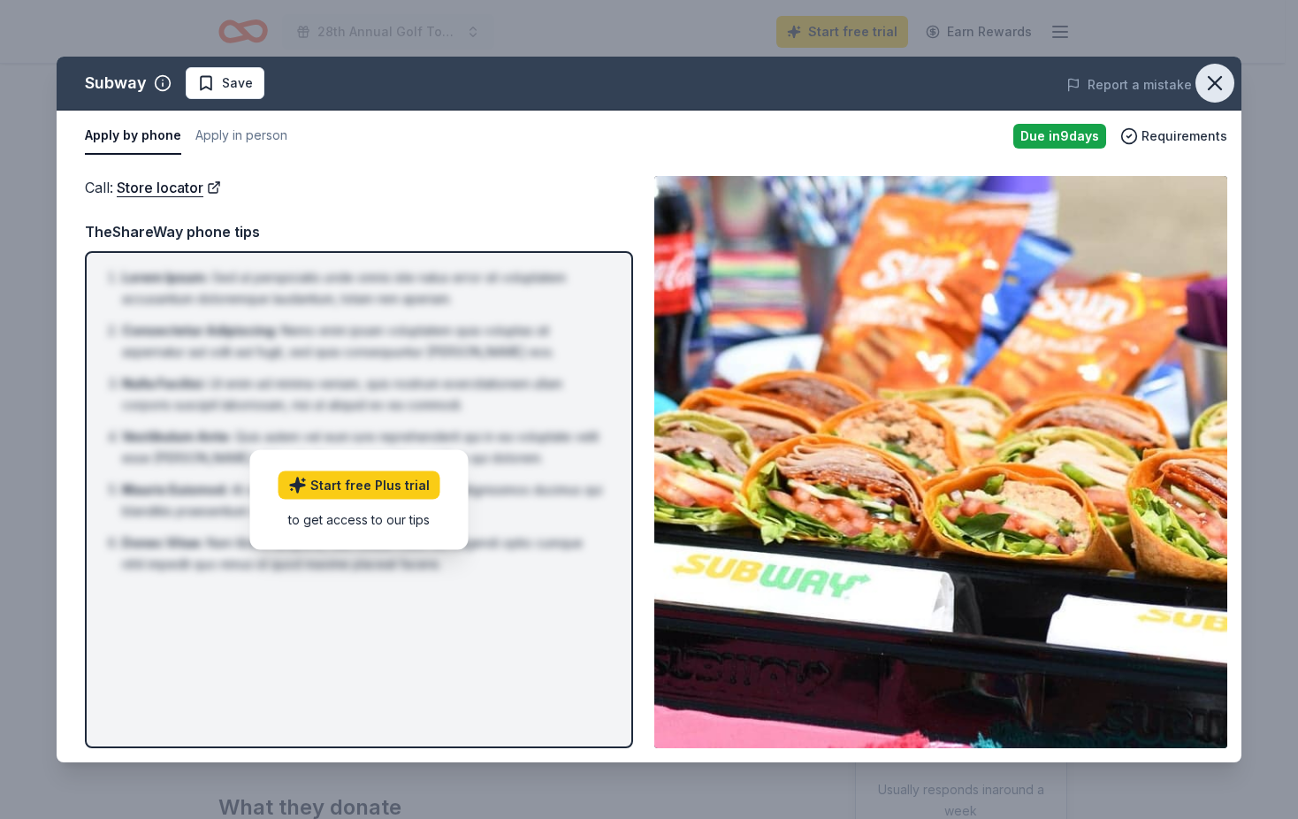
click at [1207, 80] on icon "button" at bounding box center [1214, 83] width 25 height 25
